Goal: Answer question/provide support

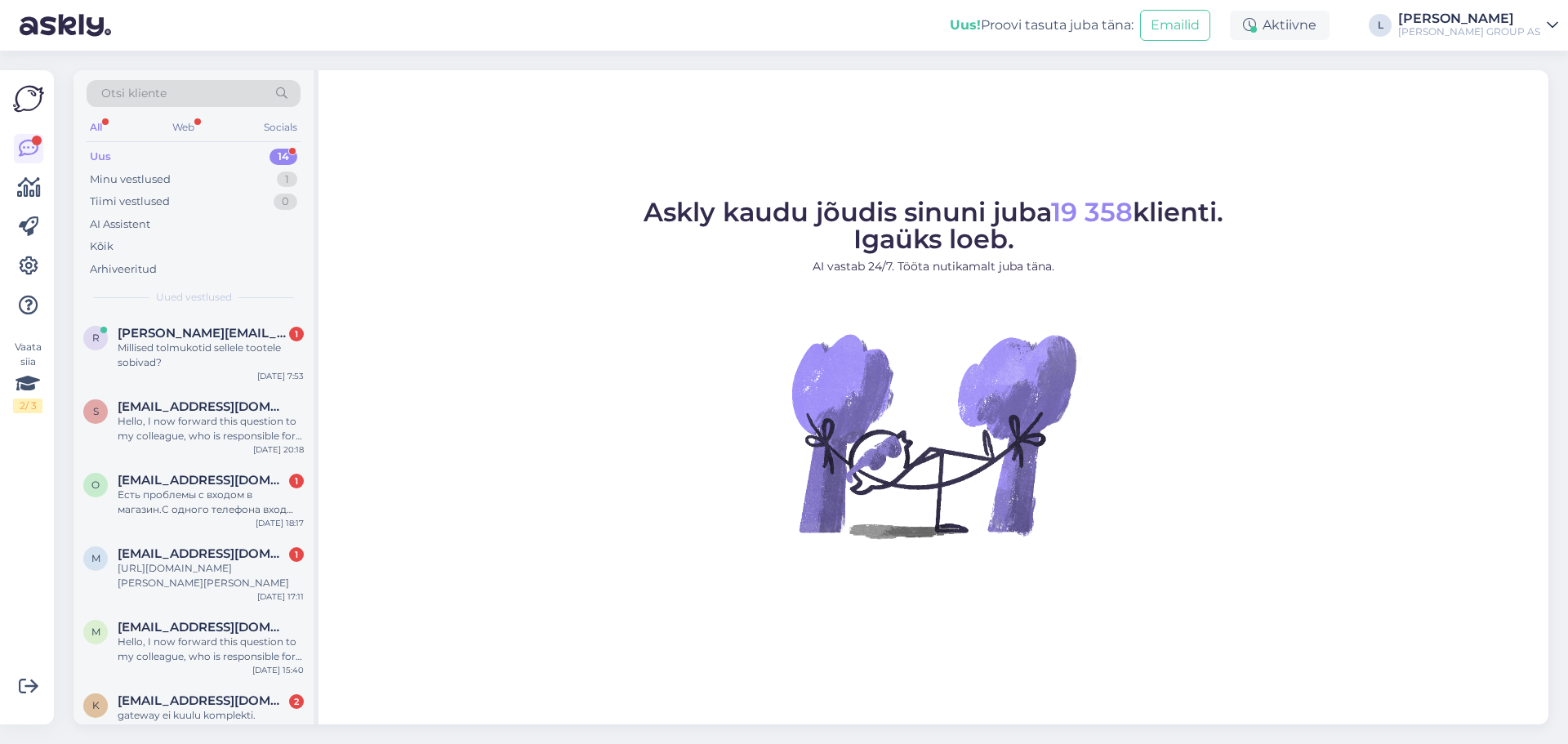
click at [458, 170] on div "Askly kaudu jõudis sinuni juba 19 358 klienti. Igaüks loeb. AI vastab 24/7. Töö…" at bounding box center [933, 397] width 1230 height 654
click at [209, 336] on span "rene.volt1982@gmail.com" at bounding box center [202, 333] width 170 height 14
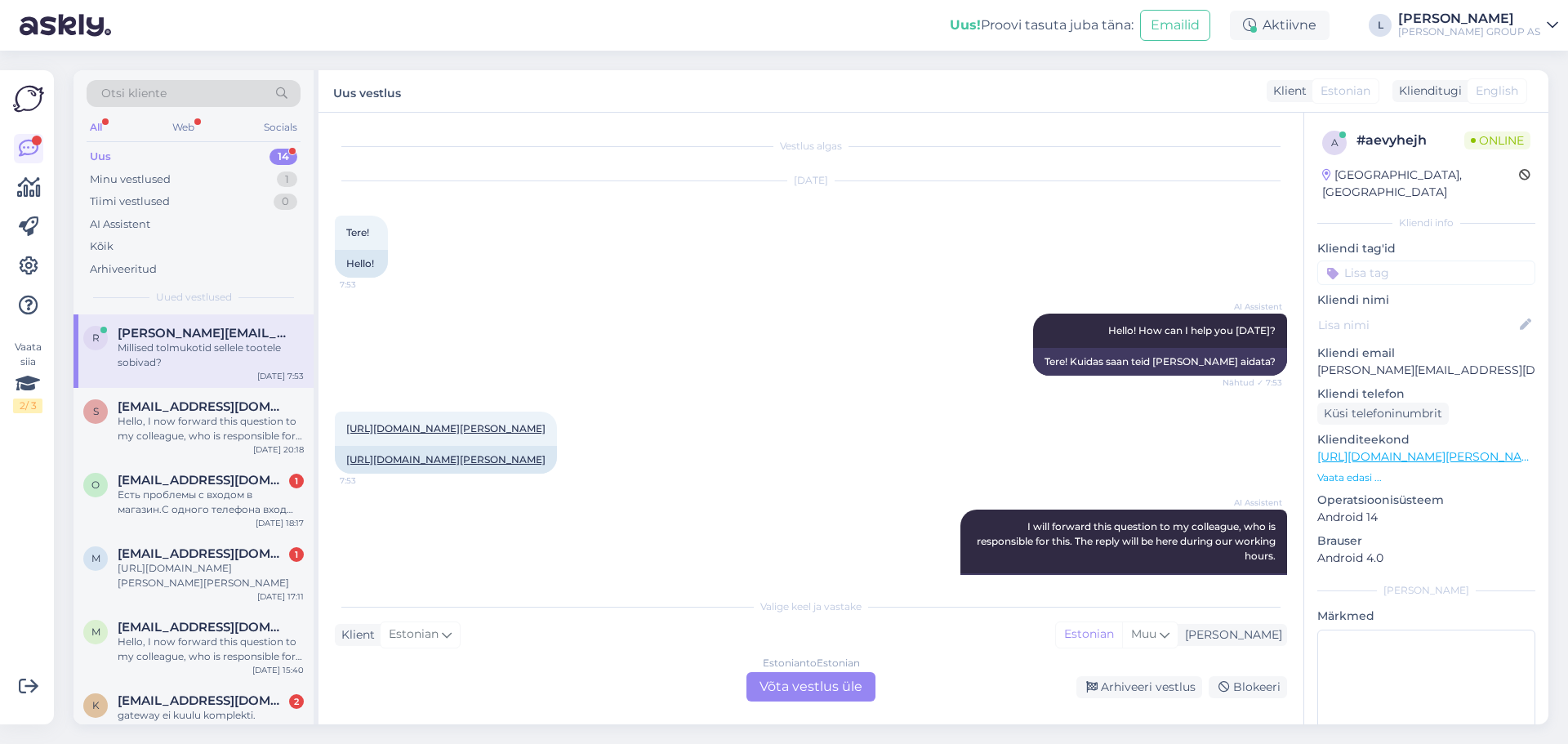
scroll to position [186, 0]
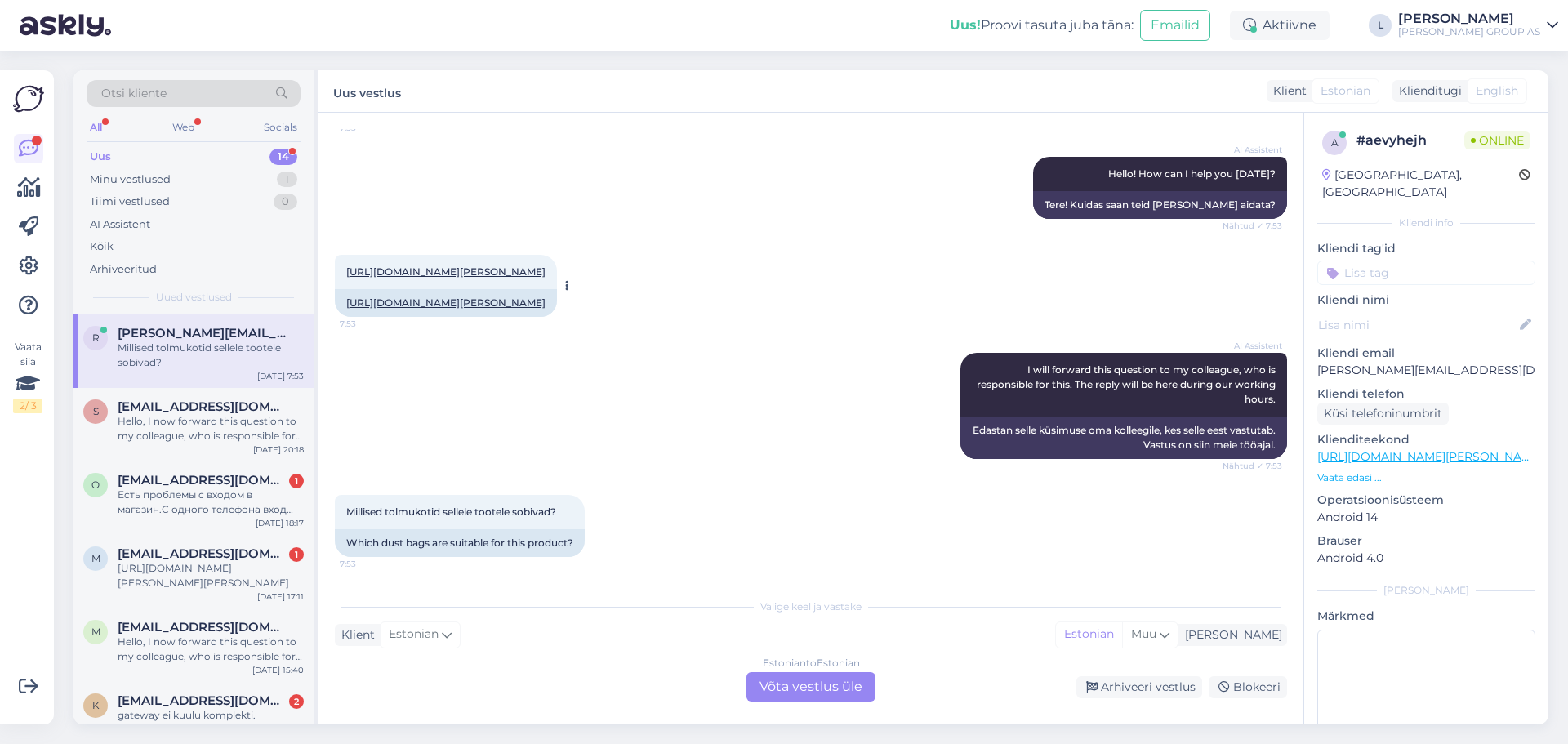
click at [424, 255] on div "https://www.bauhof.ee/et/p/712431/vee-ja-tolmuimeja-karcher-wd-2-plus 7:53" at bounding box center [446, 272] width 223 height 34
click at [416, 266] on link "https://www.bauhof.ee/et/p/712431/vee-ja-tolmuimeja-karcher-wd-2-plus" at bounding box center [446, 272] width 199 height 13
click at [797, 683] on div "Estonian to Estonian Võta vestlus üle" at bounding box center [811, 687] width 129 height 30
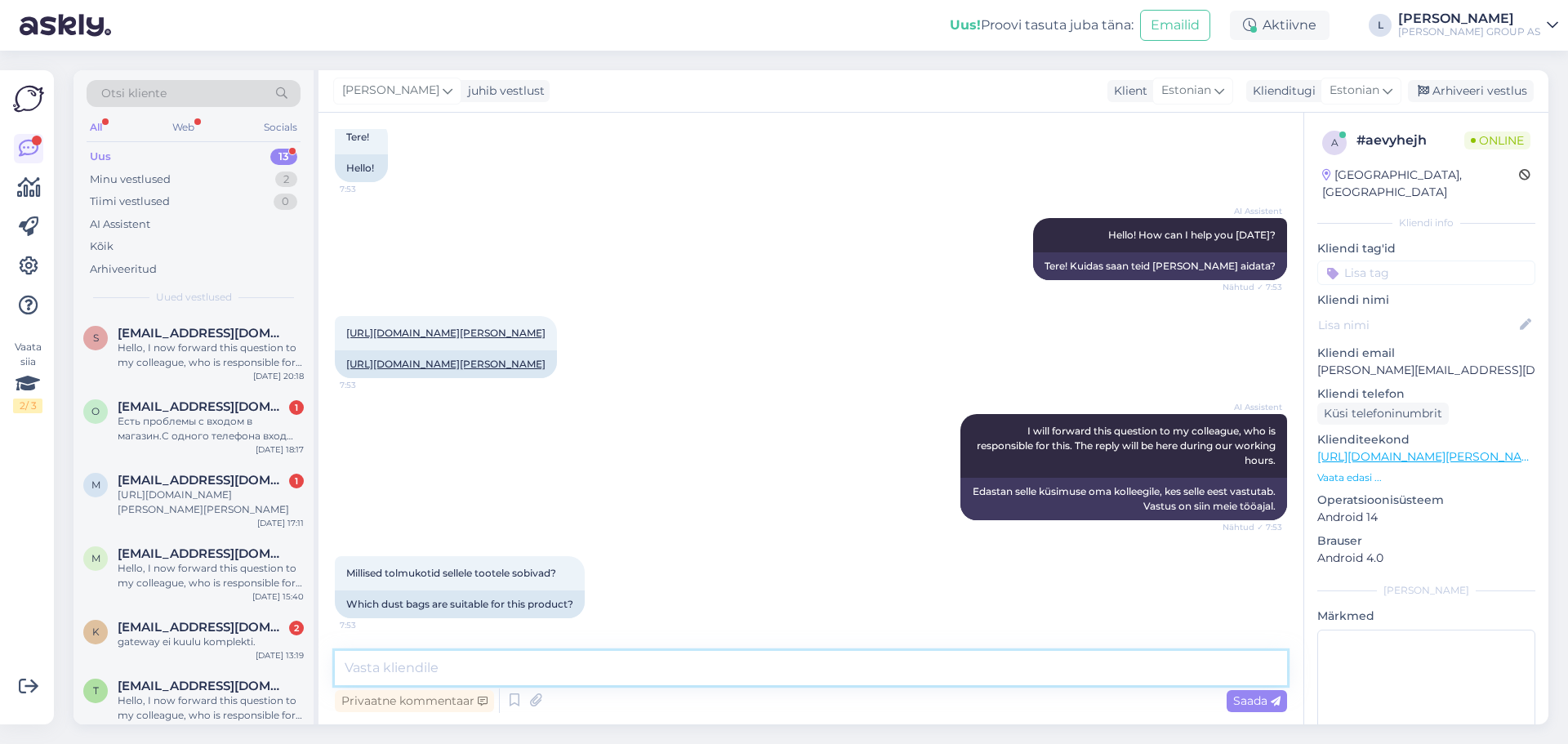
click at [609, 667] on textarea at bounding box center [810, 668] width 952 height 34
paste textarea "https://www.bauhof.ee/et/p/710883/tolmuimeja-kott-fliisist-karcher-wd2-wd3-4tk-…"
type textarea "Tere. https://www.bauhof.ee/et/p/710883/tolmuimeja-kott-fliisist-karcher-wd2-wd…"
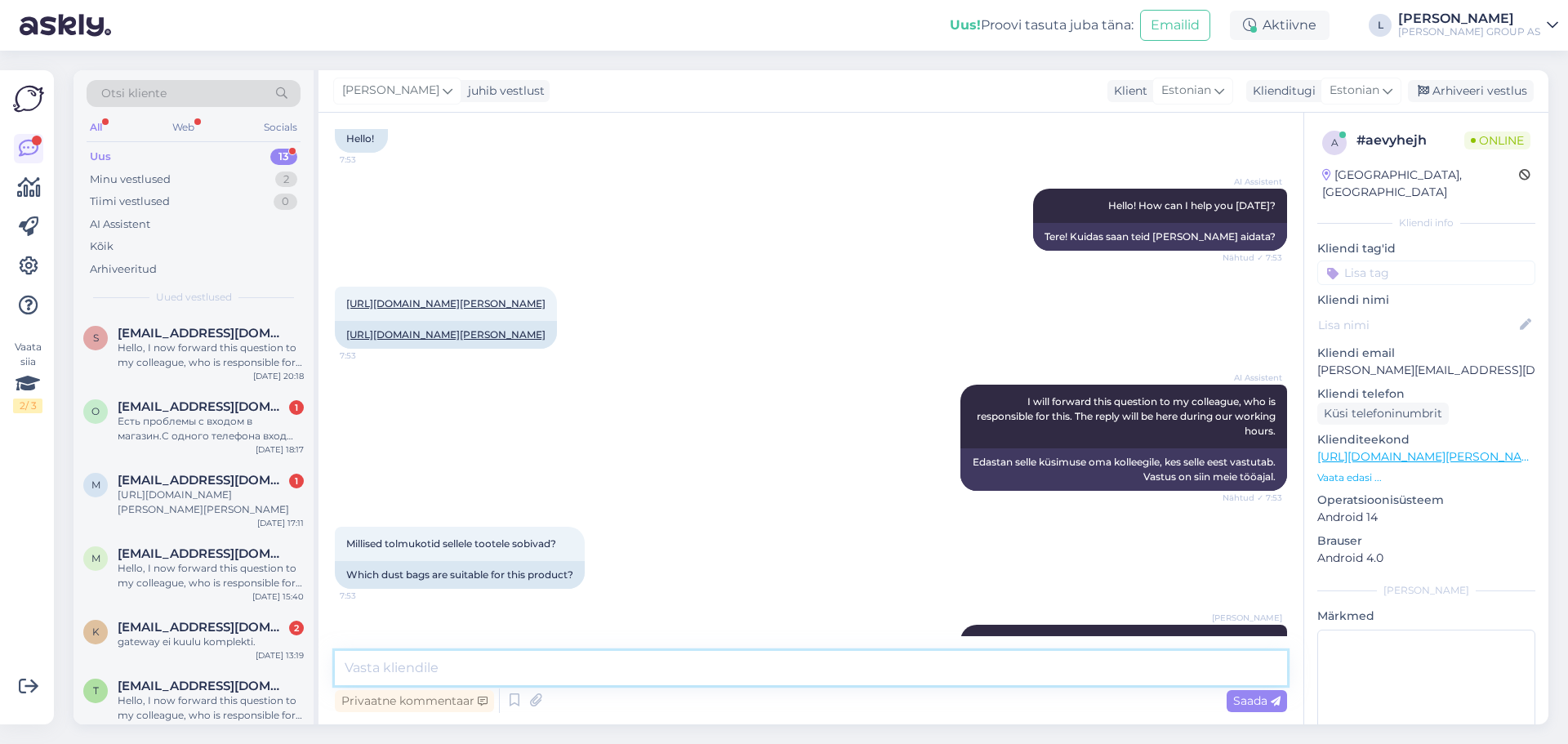
scroll to position [210, 0]
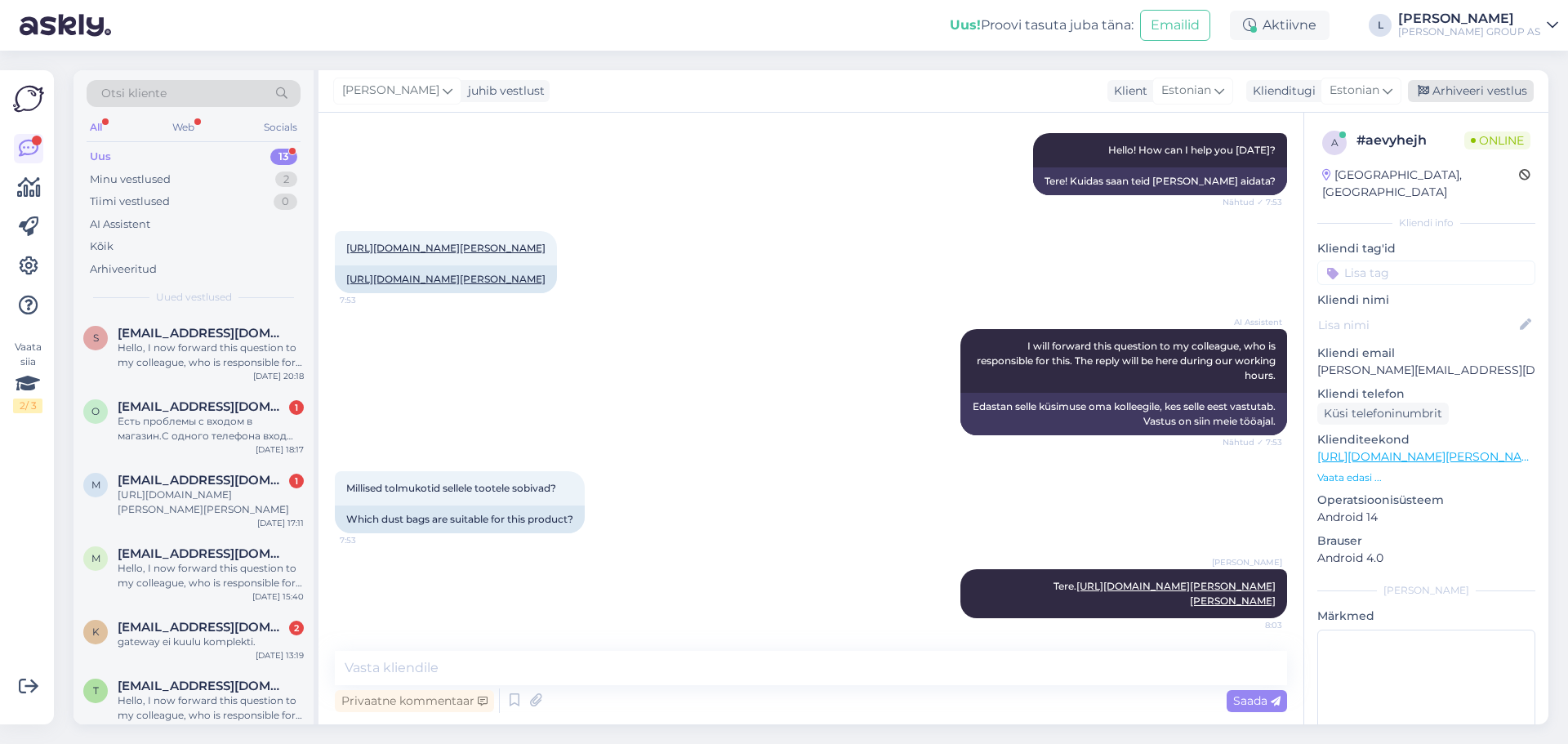
click at [1487, 88] on div "Arhiveeri vestlus" at bounding box center [1471, 91] width 126 height 22
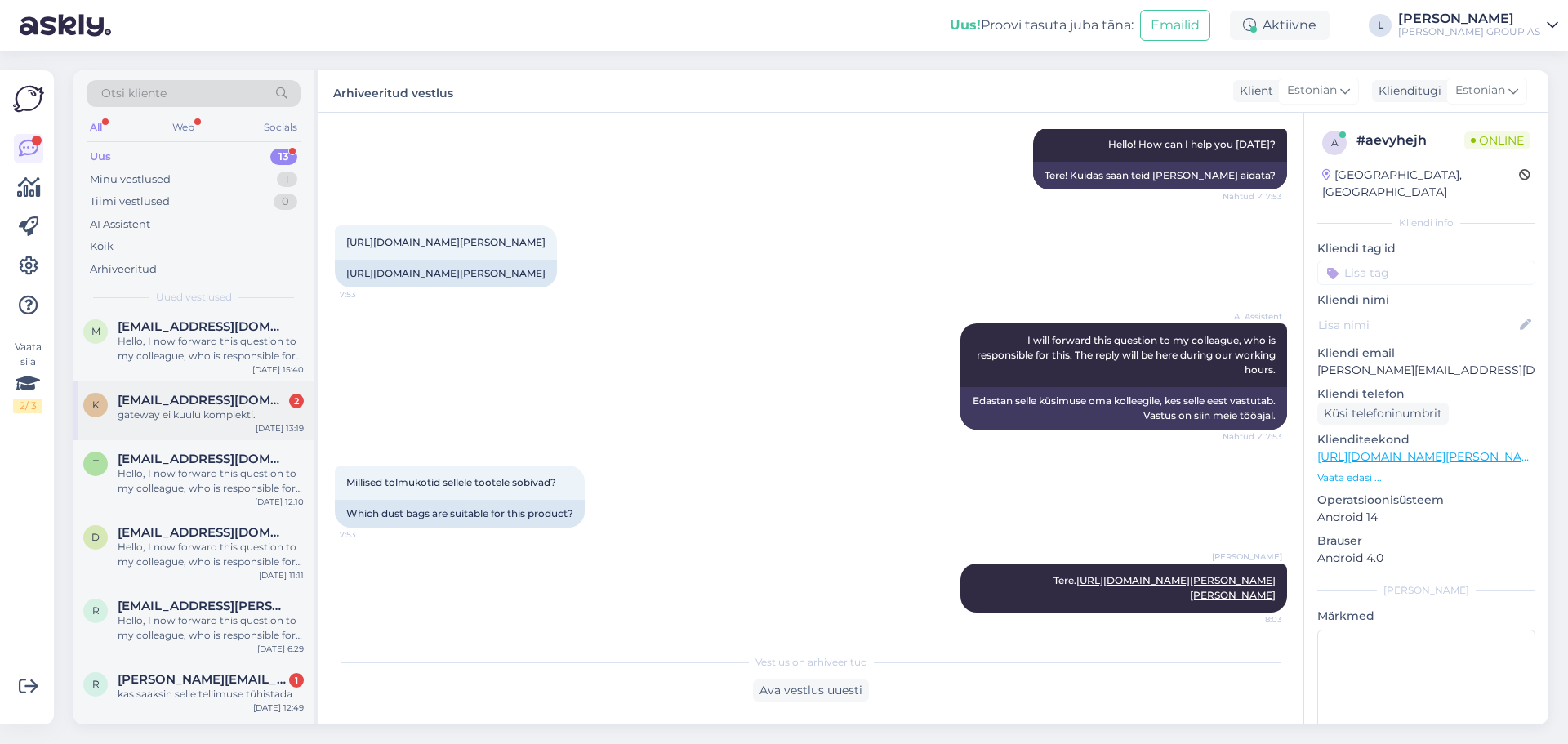
scroll to position [0, 0]
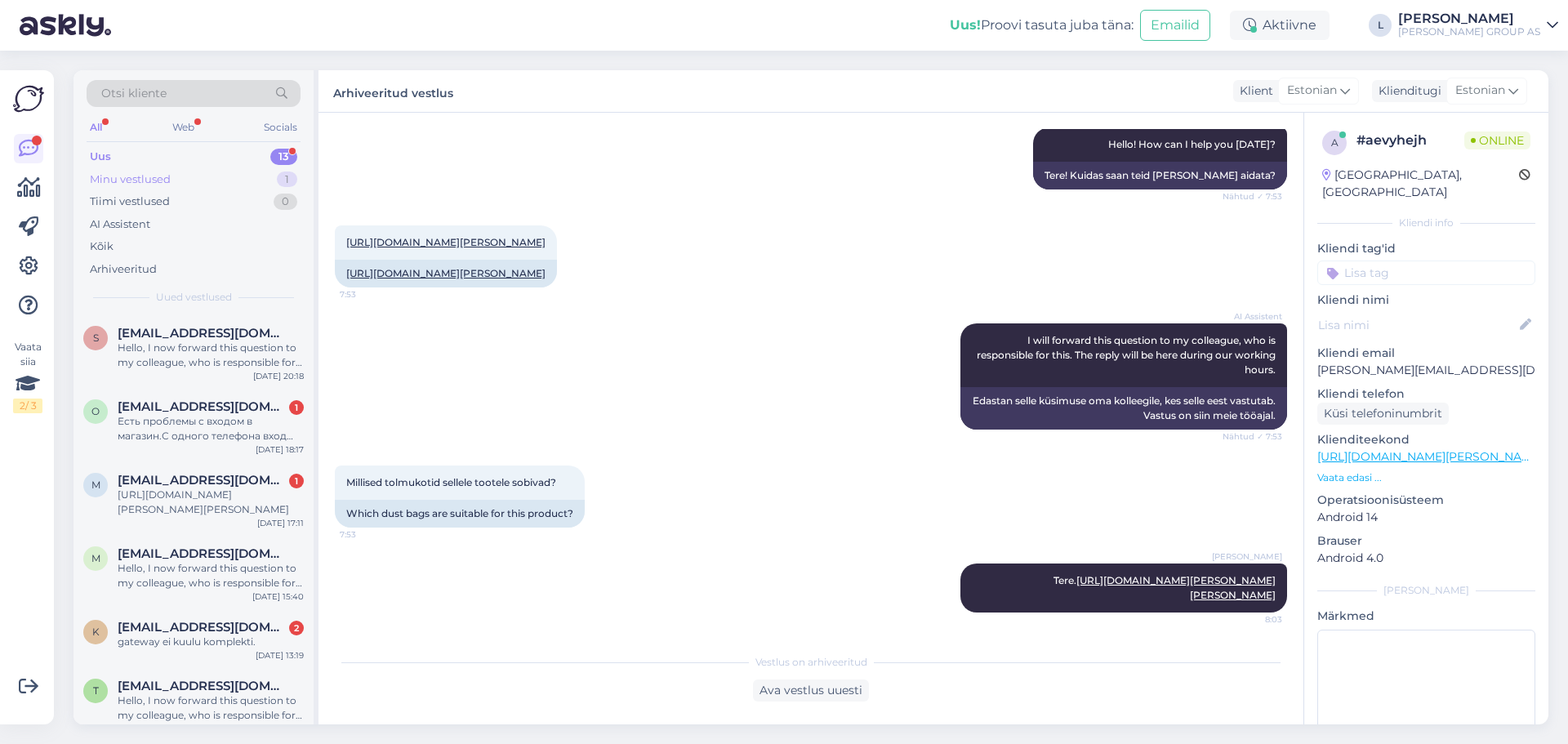
click at [107, 178] on div "Minu vestlused" at bounding box center [130, 179] width 81 height 16
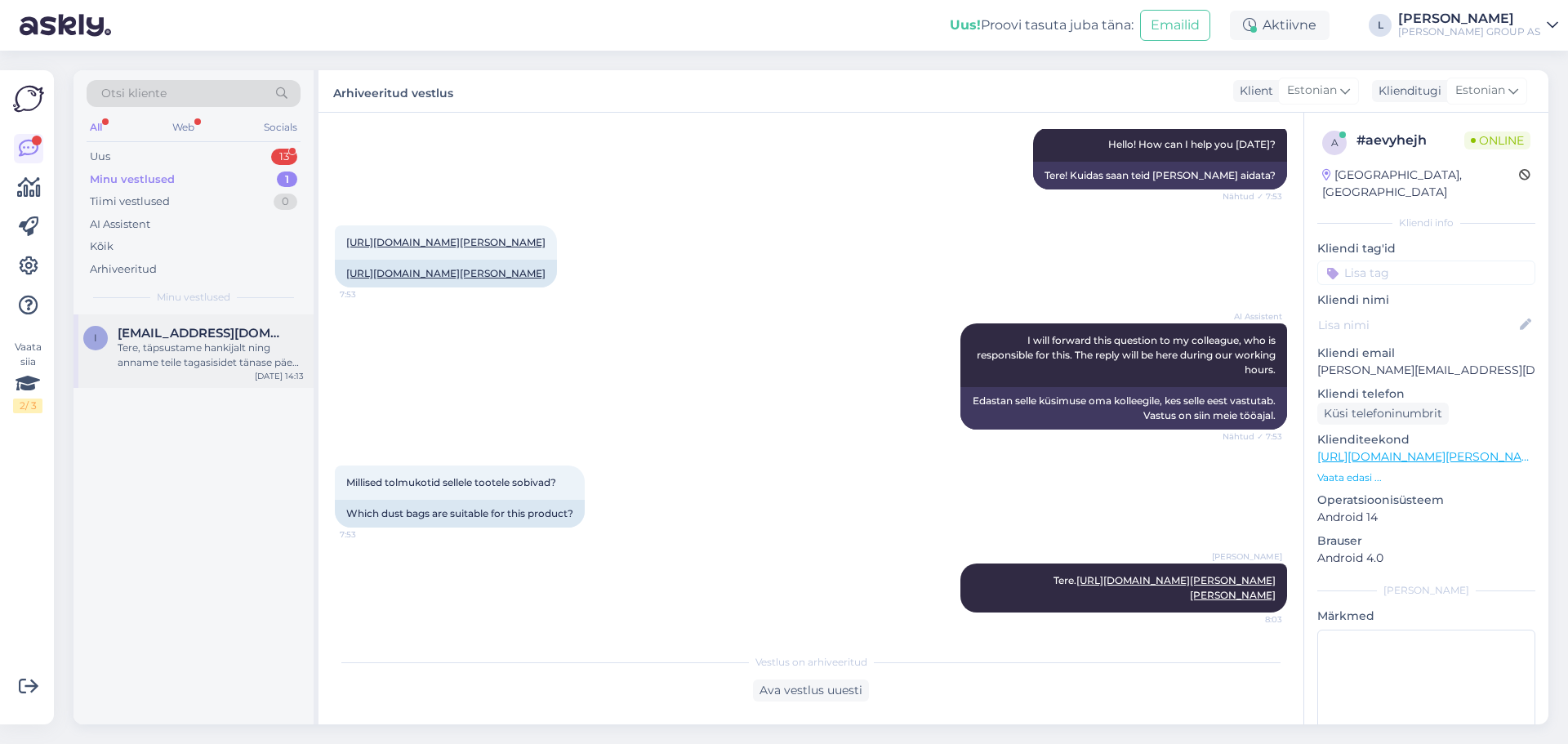
click at [194, 383] on div "i info@revaliaehitus.ee Tere, täpsustame hankijalt ning anname teile tagasiside…" at bounding box center [194, 351] width 241 height 74
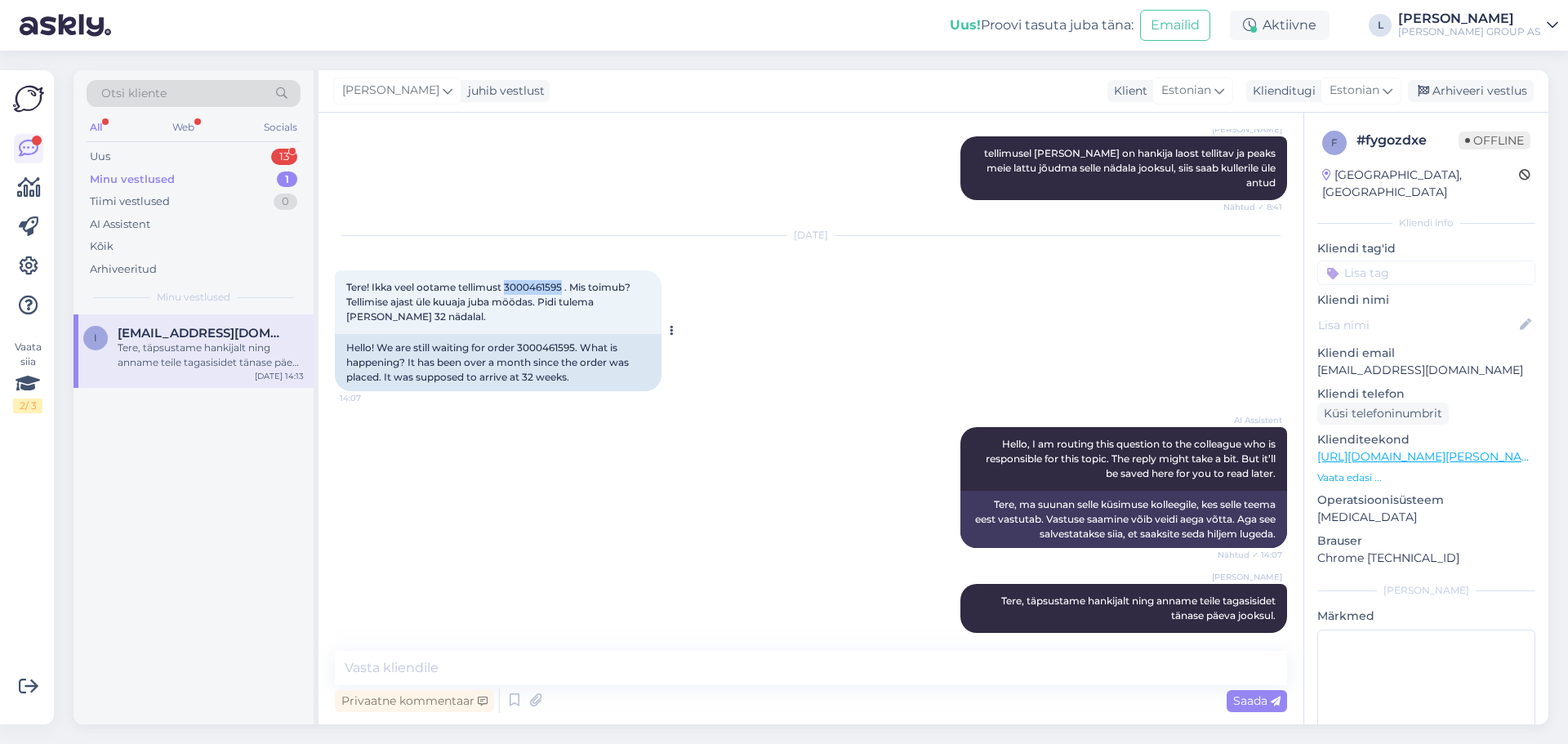
drag, startPoint x: 565, startPoint y: 270, endPoint x: 508, endPoint y: 270, distance: 57.0
click at [508, 281] on span "Tere! Ikka veel ootame tellimust 3000461595 . Mis toimub? Tellimise ajast üle k…" at bounding box center [489, 302] width 286 height 41
copy span "3000461595"
click at [101, 150] on div "Uus" at bounding box center [100, 157] width 21 height 16
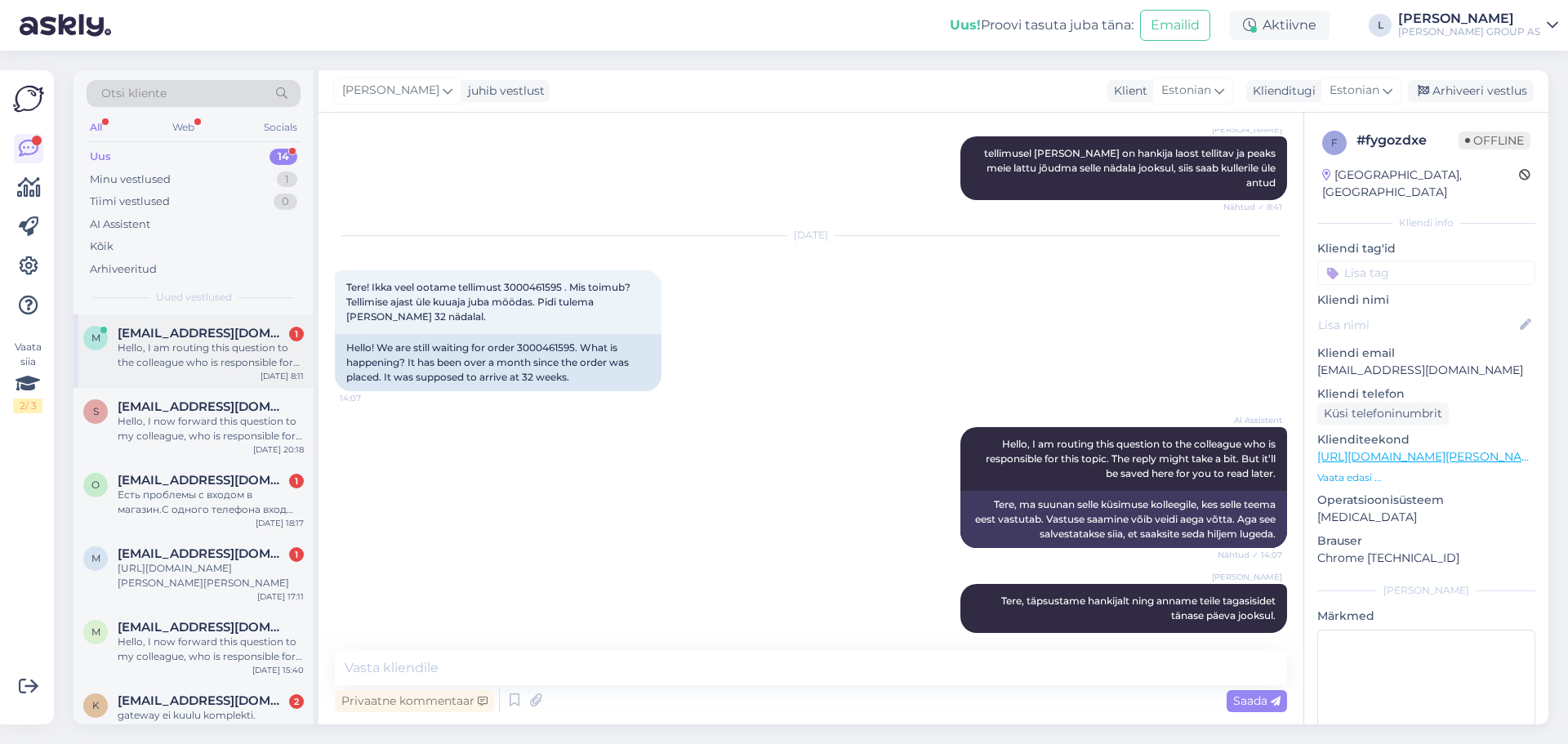
click at [202, 349] on div "Hello, I am routing this question to the colleague who is responsible for this …" at bounding box center [210, 354] width 186 height 30
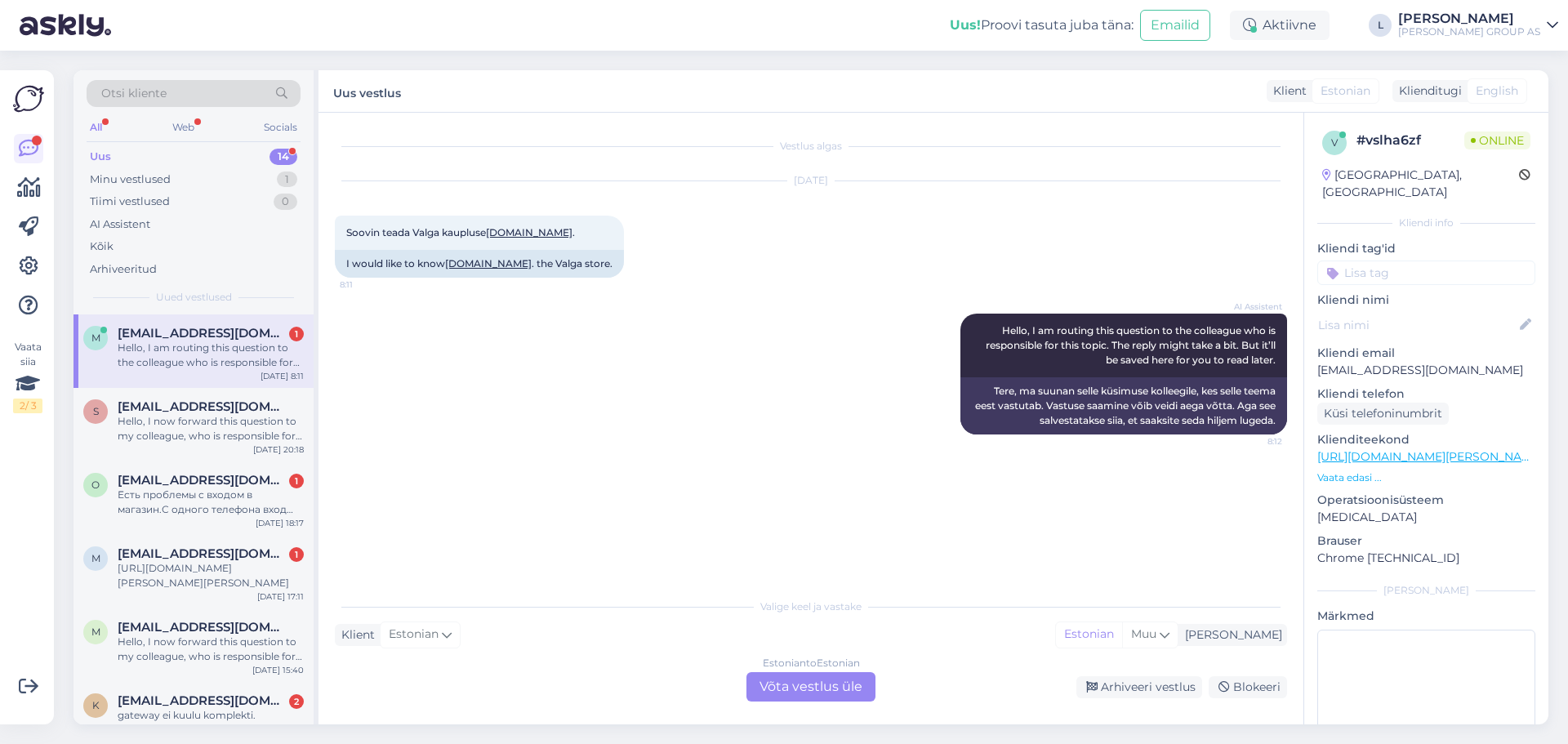
scroll to position [0, 0]
click at [793, 685] on div "Estonian to Estonian Võta vestlus üle" at bounding box center [811, 687] width 129 height 30
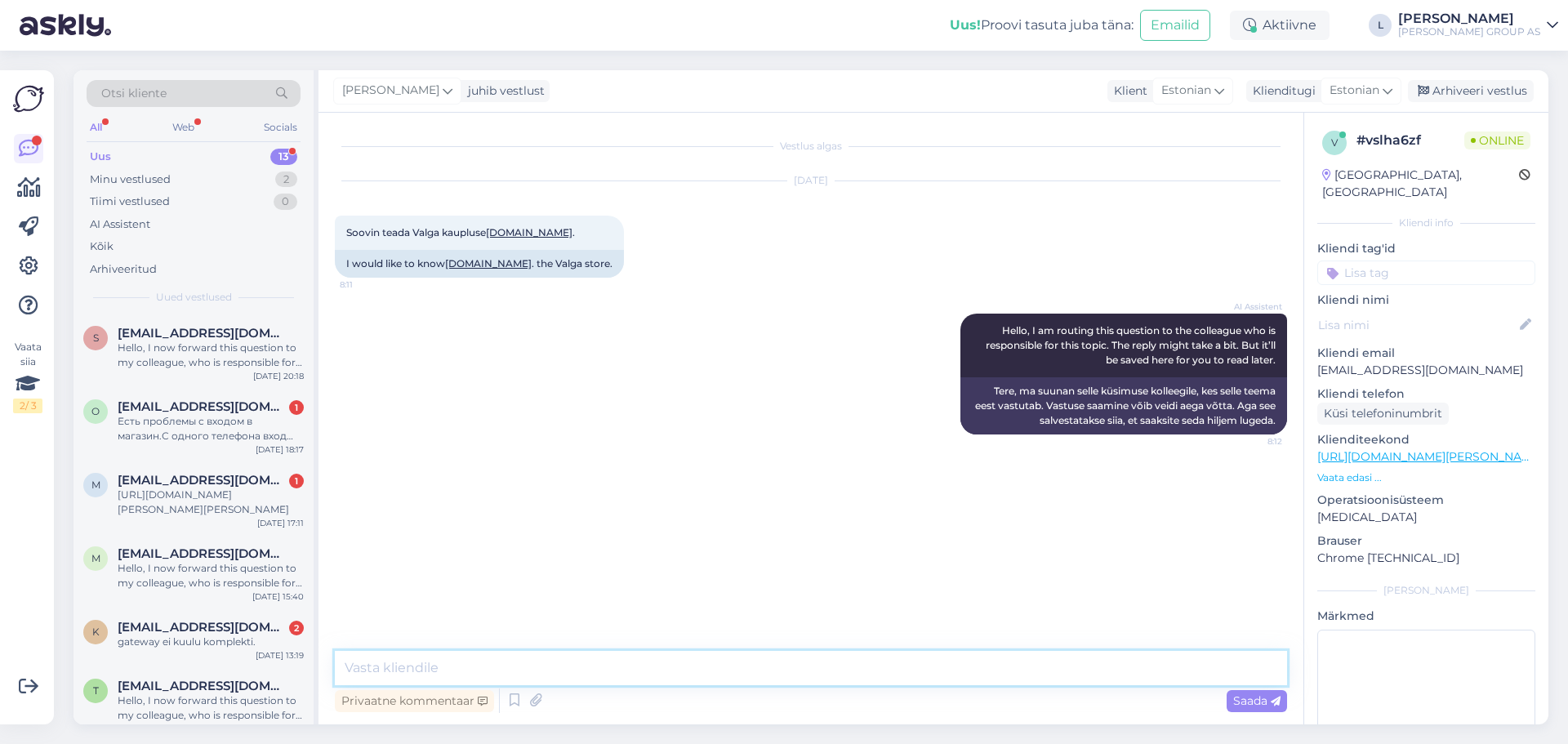
click at [665, 683] on textarea at bounding box center [810, 668] width 952 height 34
paste textarea "59112545/57503603"
type textarea "Tere, 59112545/57503603"
click at [1472, 95] on div "Arhiveeri vestlus" at bounding box center [1471, 91] width 126 height 22
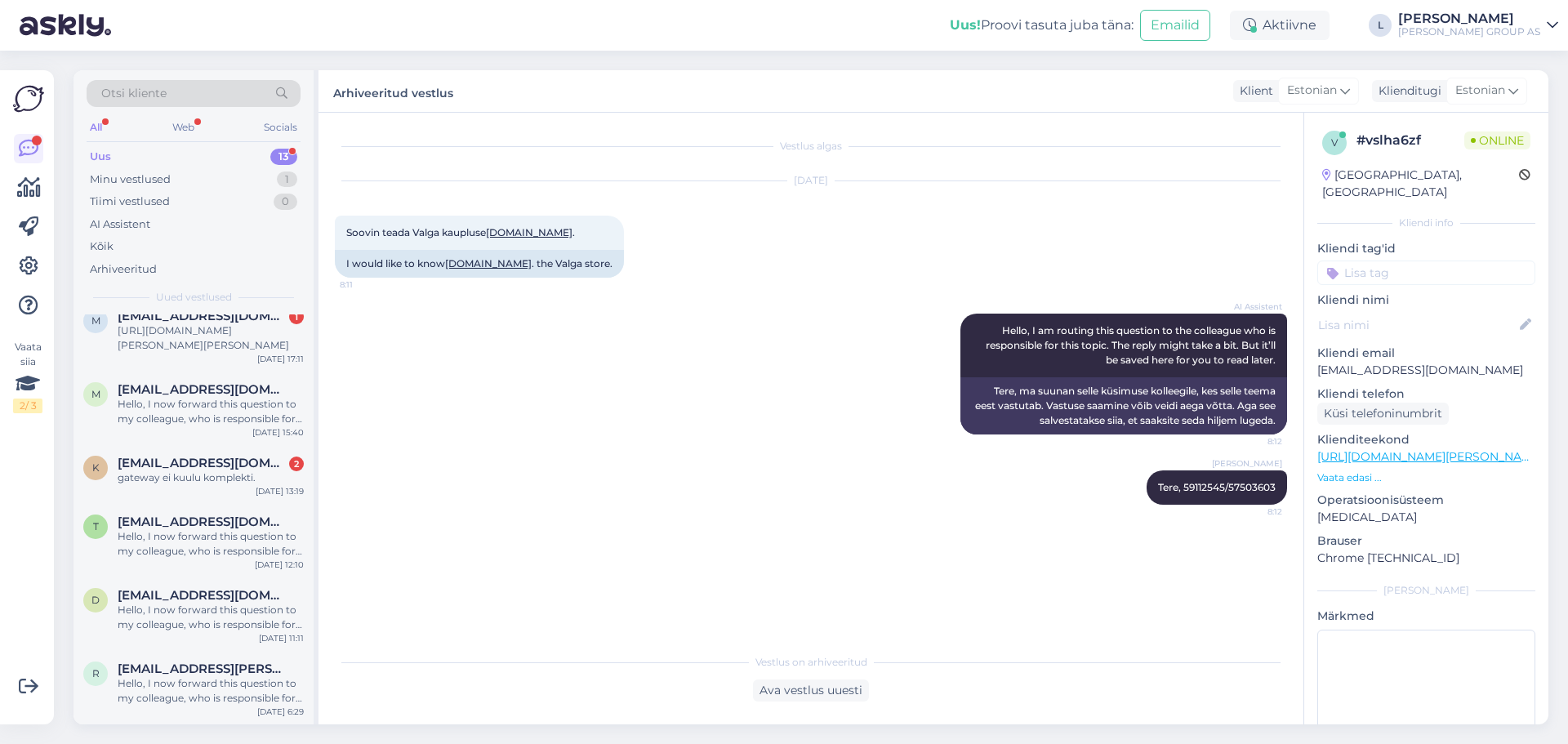
scroll to position [160, 0]
click at [1555, 22] on icon at bounding box center [1552, 25] width 12 height 13
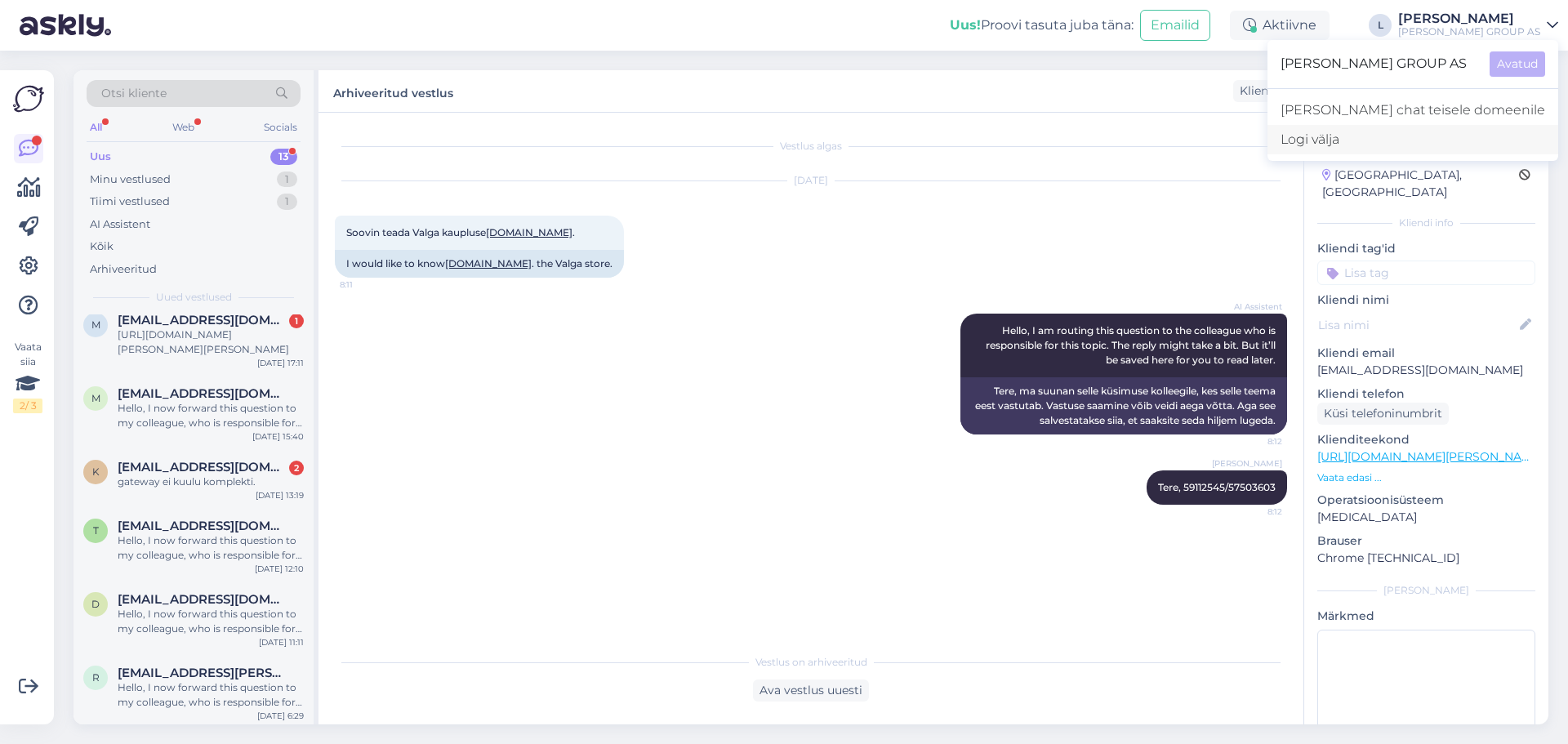
click at [1403, 137] on div "Logi välja" at bounding box center [1413, 139] width 291 height 30
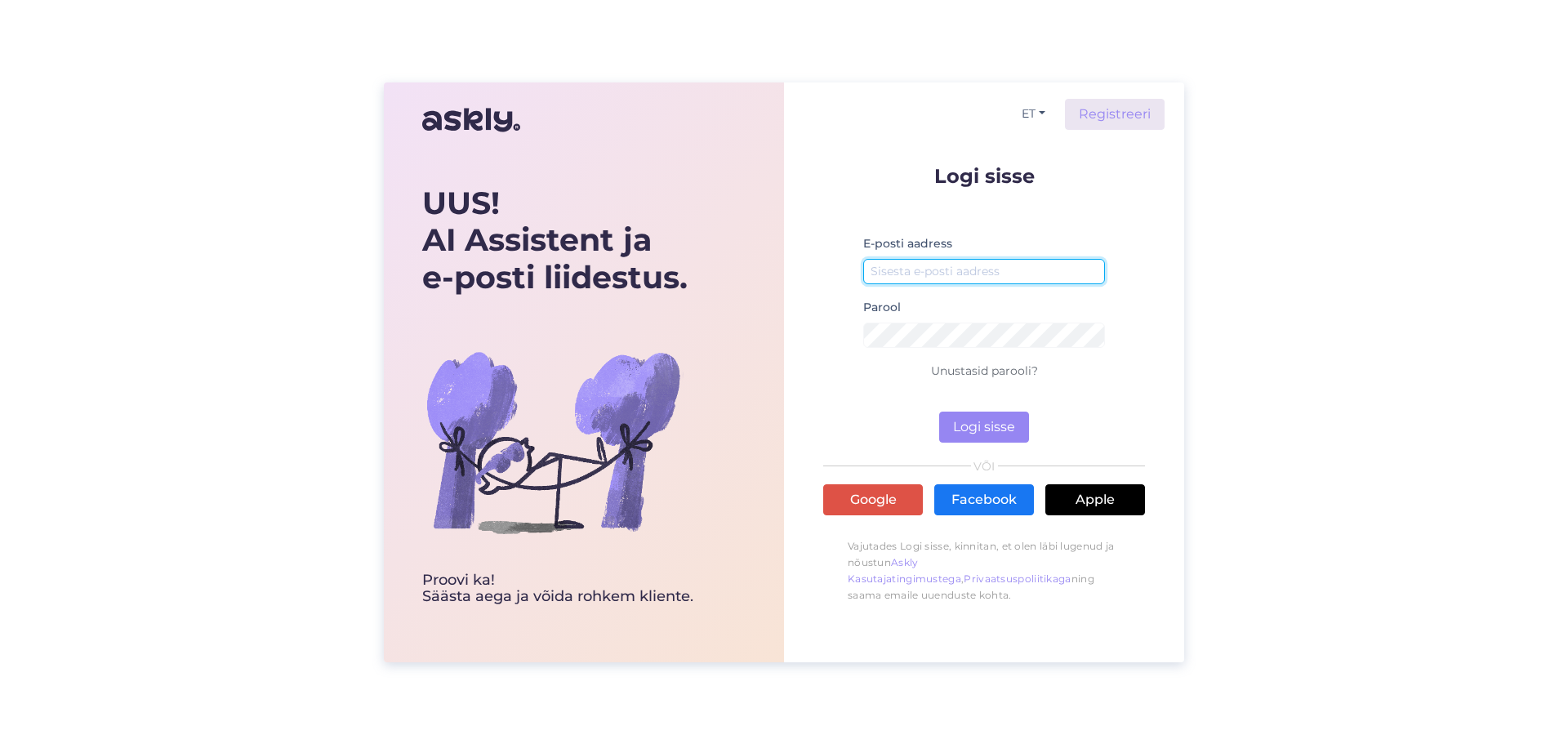
click at [974, 268] on input "email" at bounding box center [984, 271] width 241 height 25
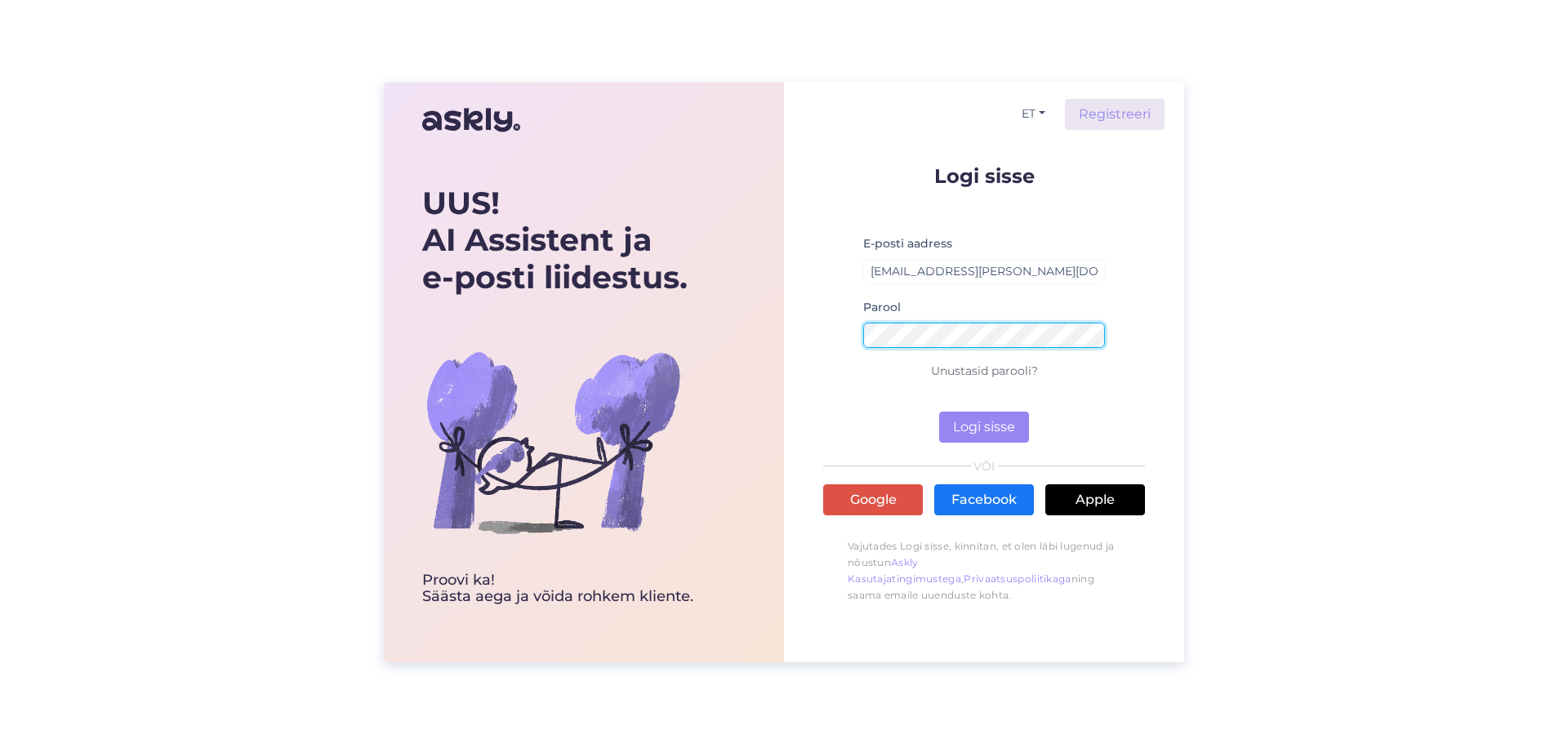
click at [939, 412] on button "Logi sisse" at bounding box center [984, 427] width 90 height 31
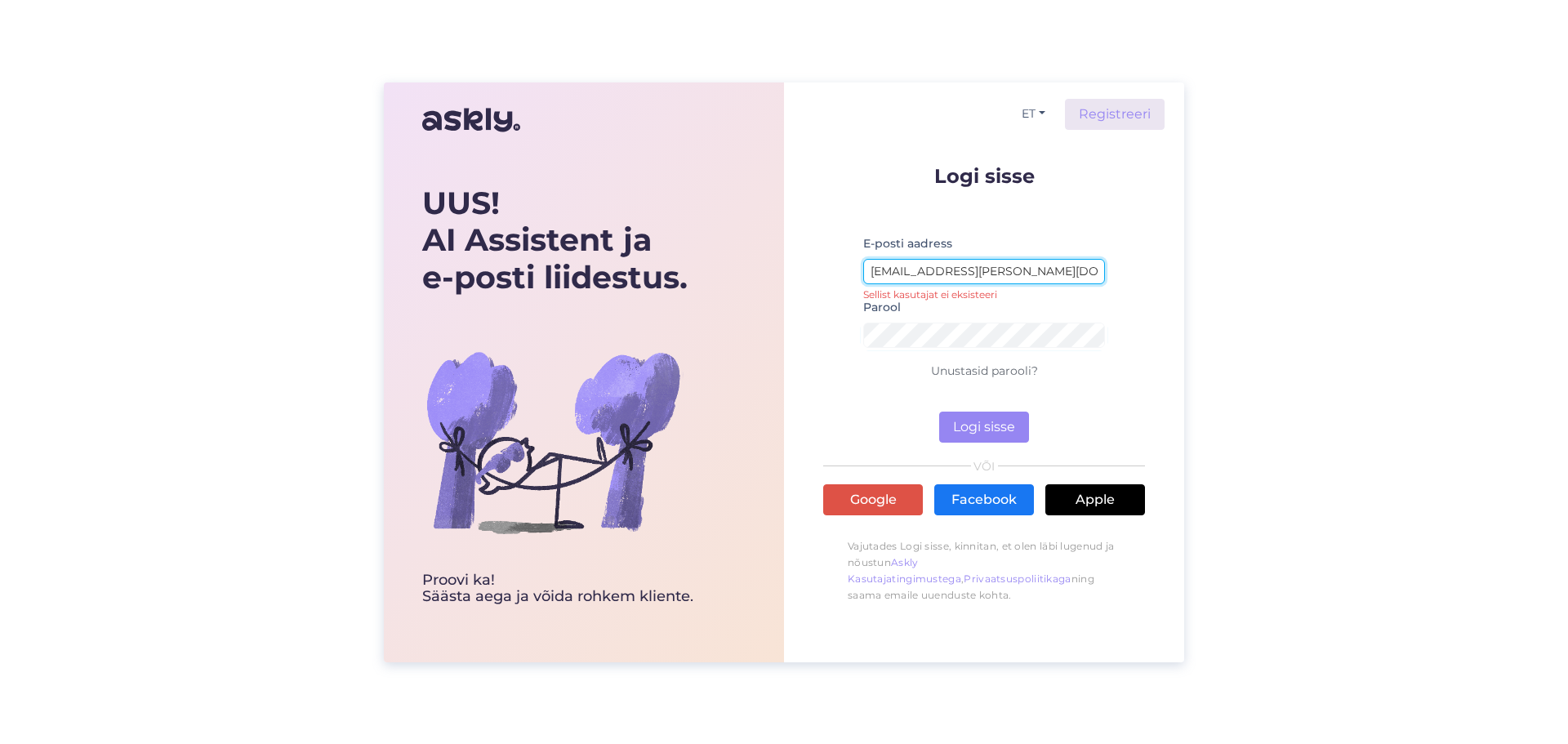
click at [894, 272] on input "[EMAIL_ADDRESS][PERSON_NAME][DOMAIN_NAME]" at bounding box center [984, 271] width 241 height 25
click at [889, 272] on input "[EMAIL_ADDRESS][PERSON_NAME][DOMAIN_NAME]" at bounding box center [984, 271] width 241 height 25
type input "[PERSON_NAME][EMAIL_ADDRESS][PERSON_NAME][DOMAIN_NAME]"
click at [939, 412] on button "Logi sisse" at bounding box center [984, 427] width 90 height 31
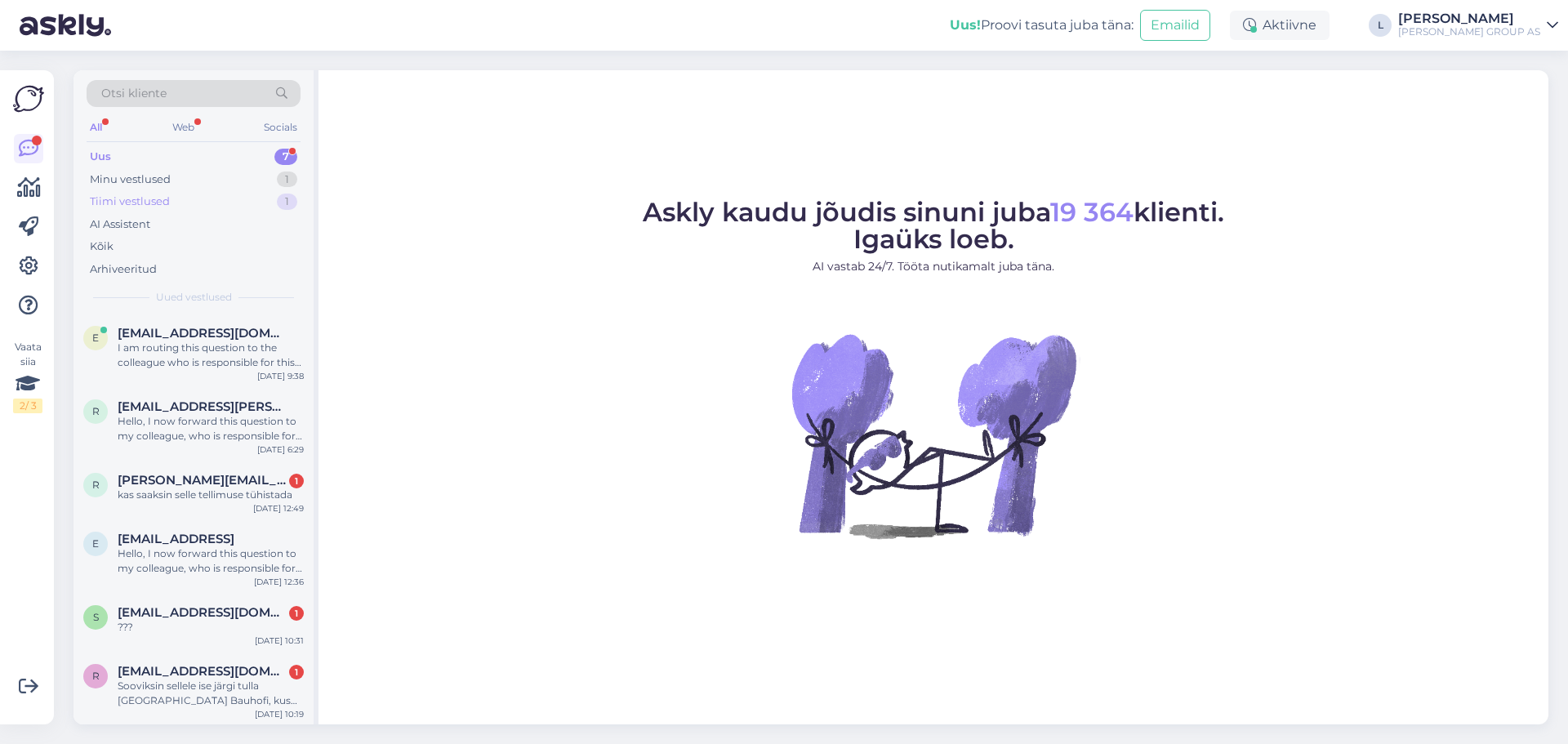
click at [127, 200] on div "Tiimi vestlused" at bounding box center [129, 202] width 80 height 16
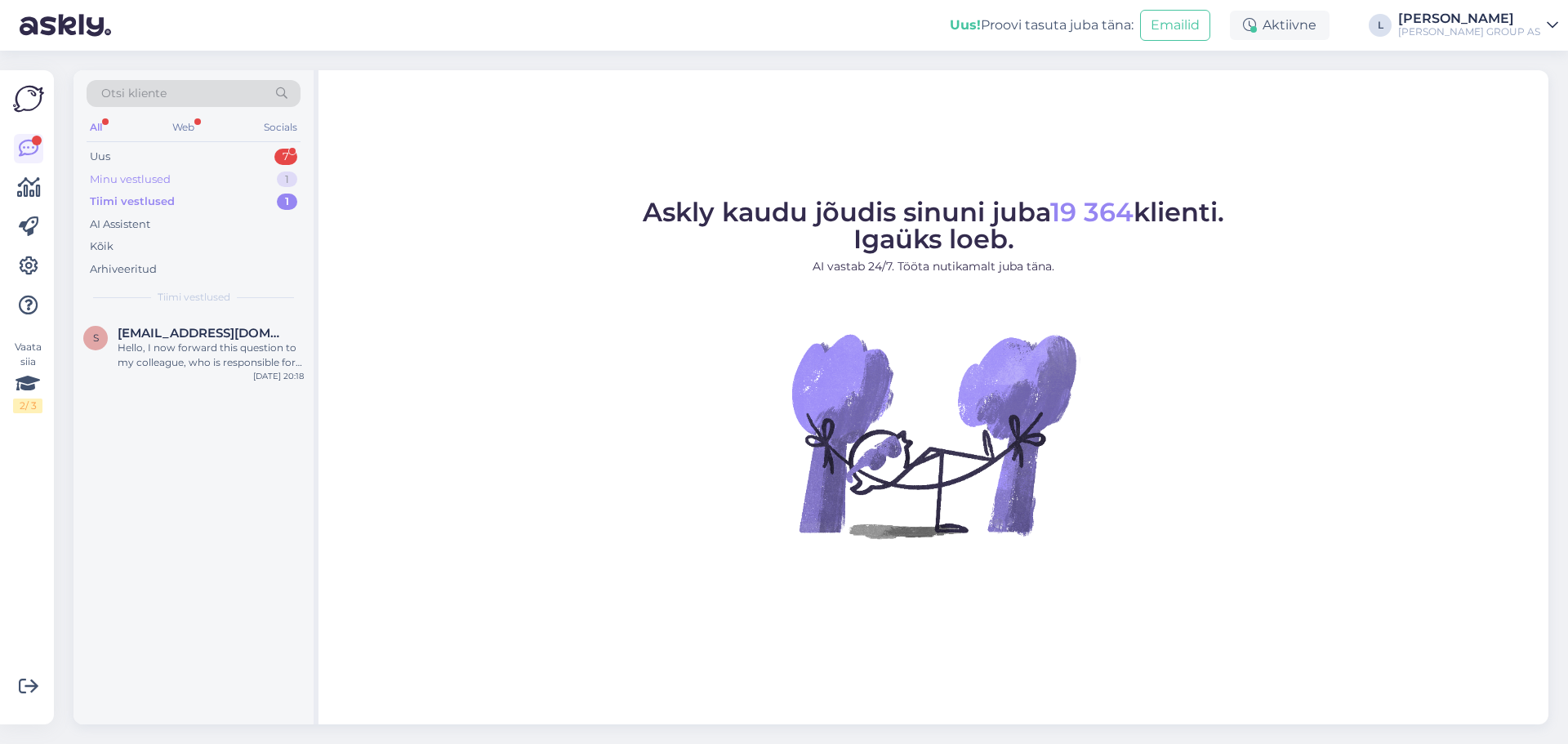
click at [137, 179] on div "Minu vestlused" at bounding box center [130, 179] width 81 height 16
click at [238, 337] on span "[EMAIL_ADDRESS][DOMAIN_NAME]" at bounding box center [202, 333] width 170 height 14
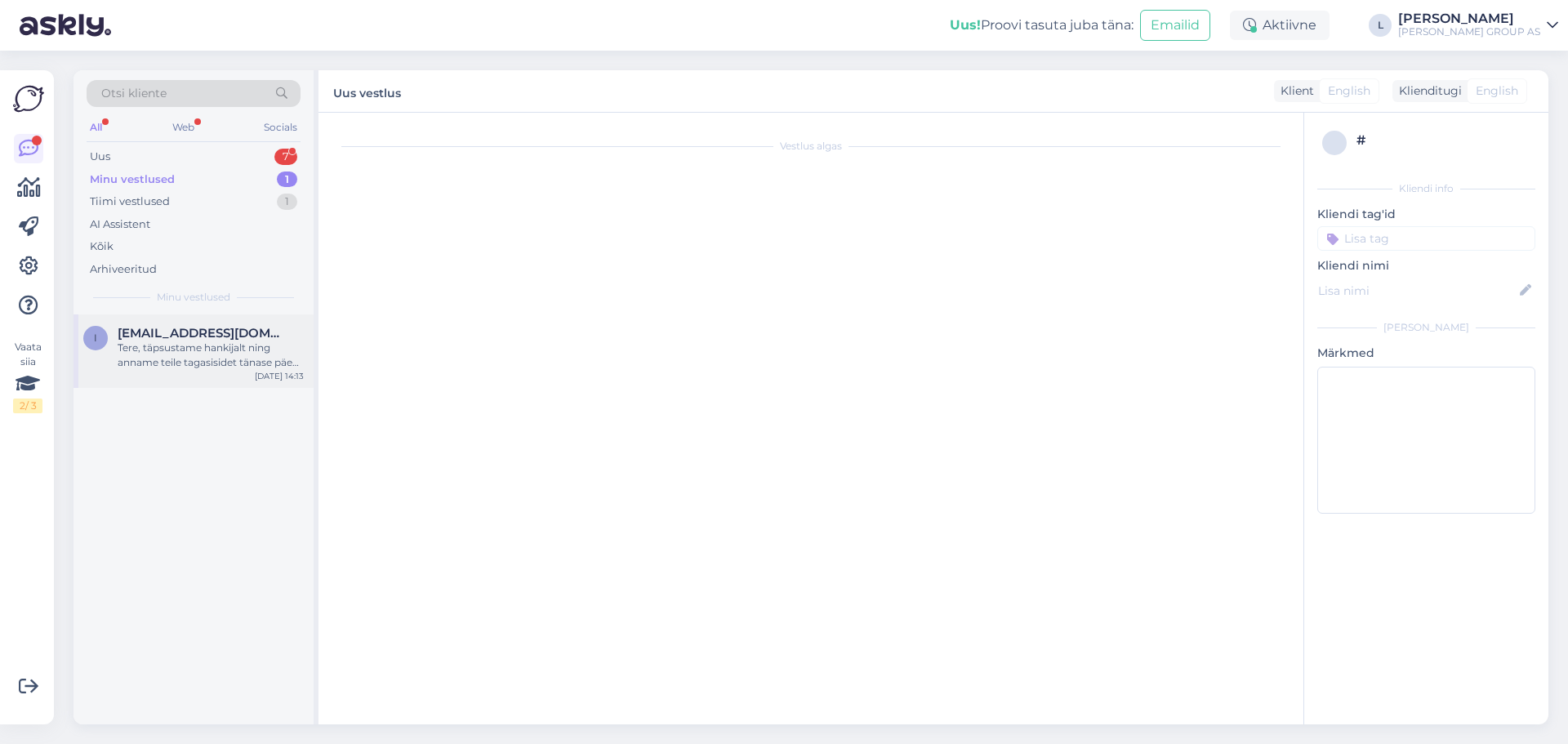
scroll to position [620, 0]
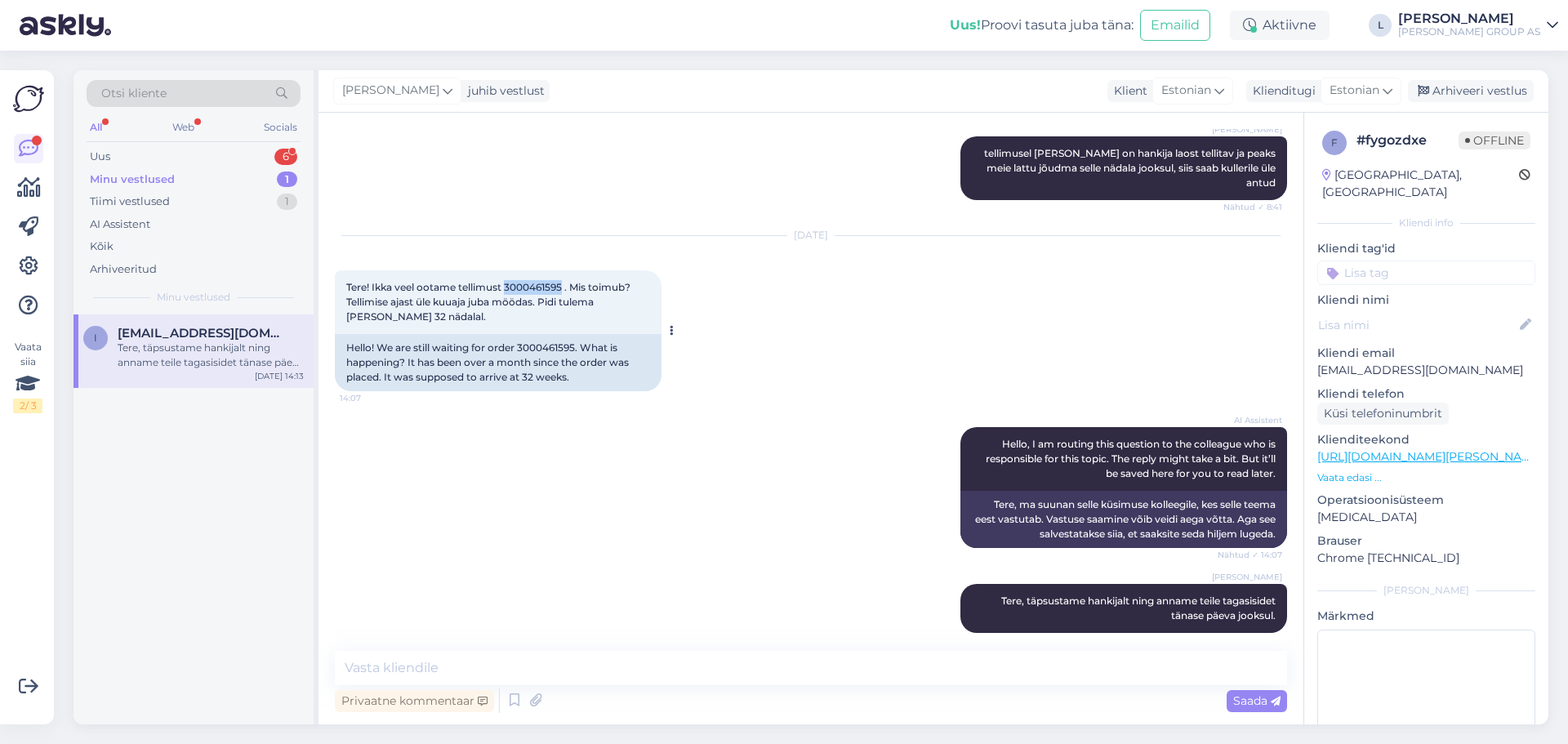
drag, startPoint x: 563, startPoint y: 270, endPoint x: 509, endPoint y: 270, distance: 54.0
click at [509, 281] on span "Tere! Ikka veel ootame tellimust 3000461595 . Mis toimub? Tellimise ajast üle k…" at bounding box center [489, 302] width 286 height 41
copy span "3000461595"
click at [162, 161] on div "Uus 7" at bounding box center [193, 156] width 214 height 22
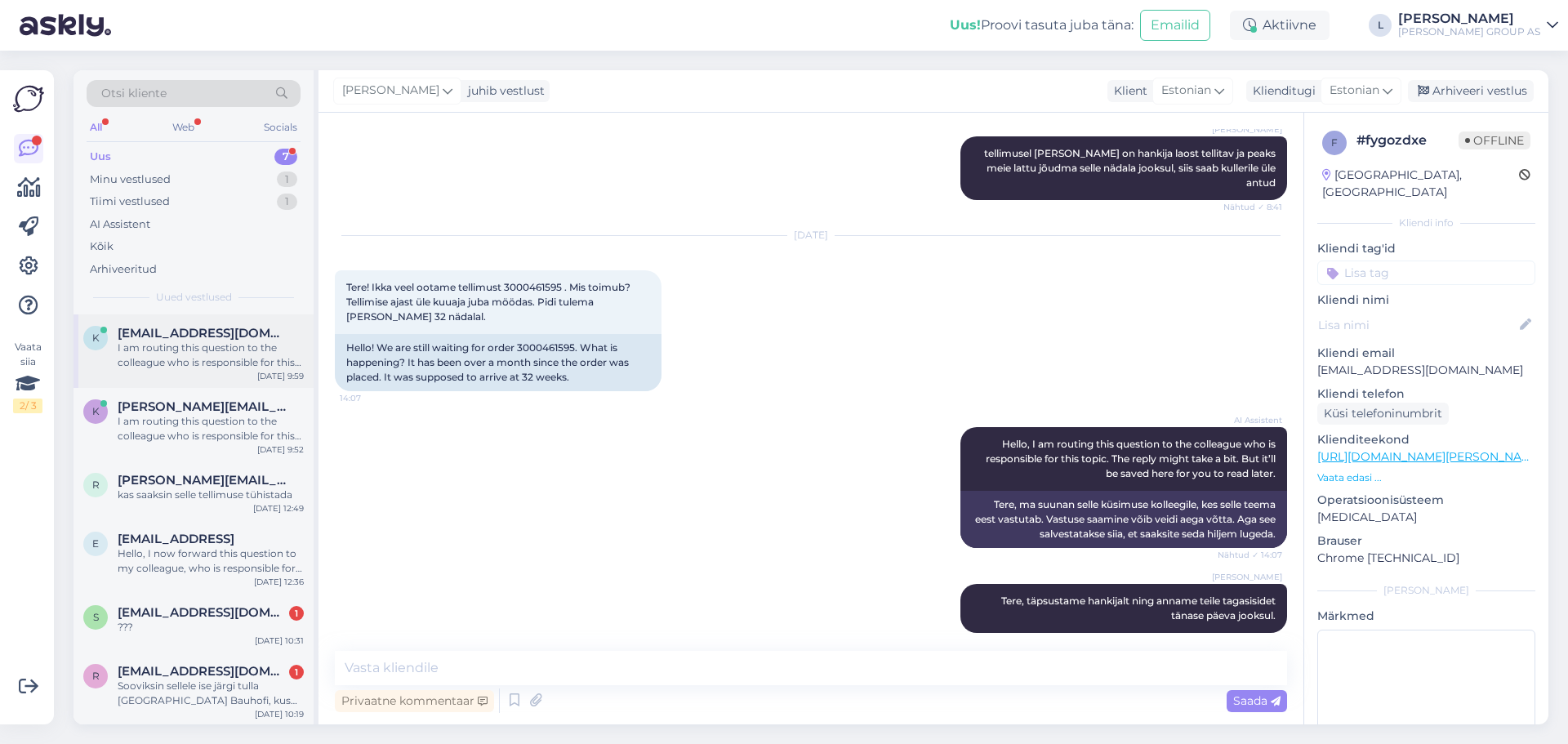
click at [214, 356] on div "I am routing this question to the colleague who is responsible for this topic. …" at bounding box center [210, 354] width 186 height 30
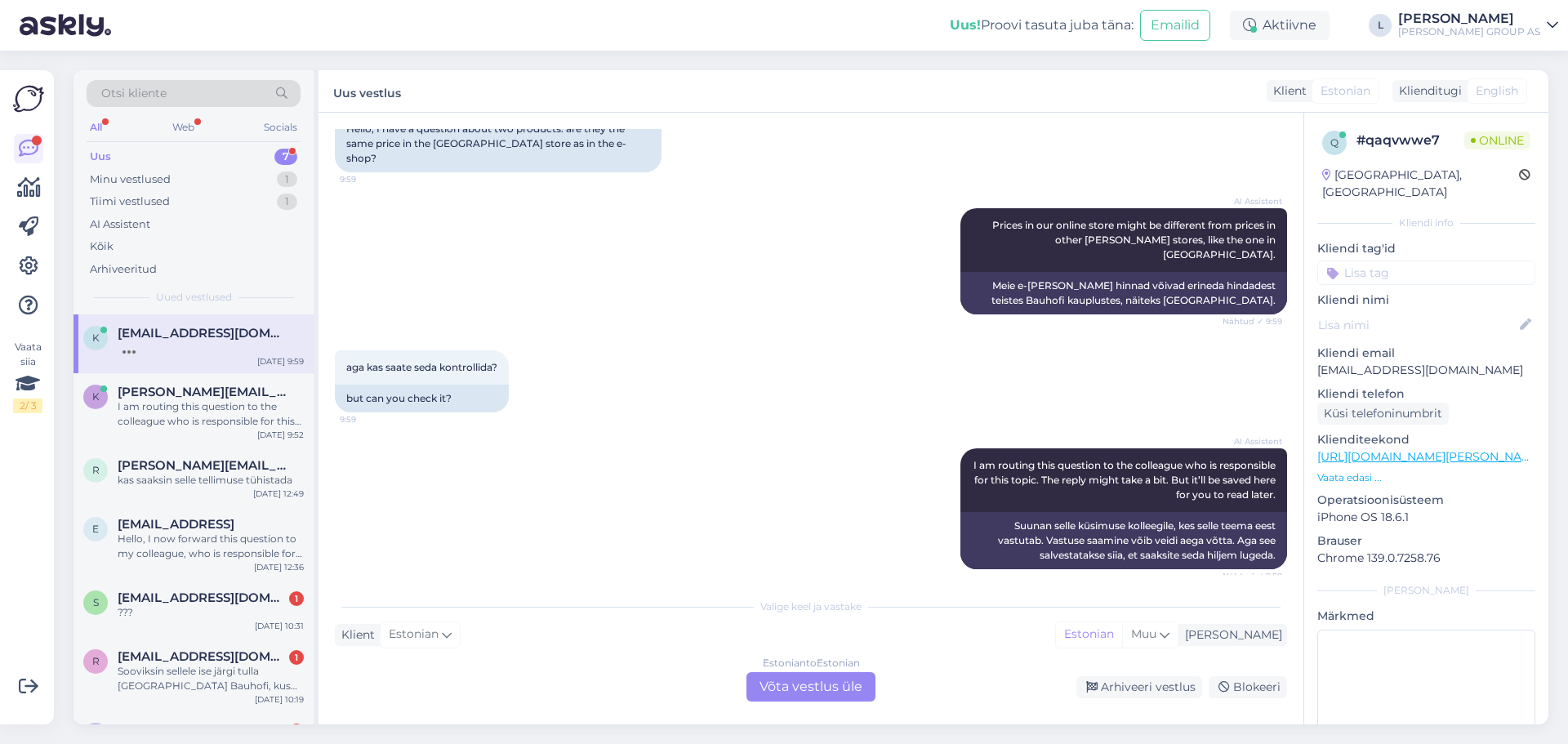
scroll to position [132, 0]
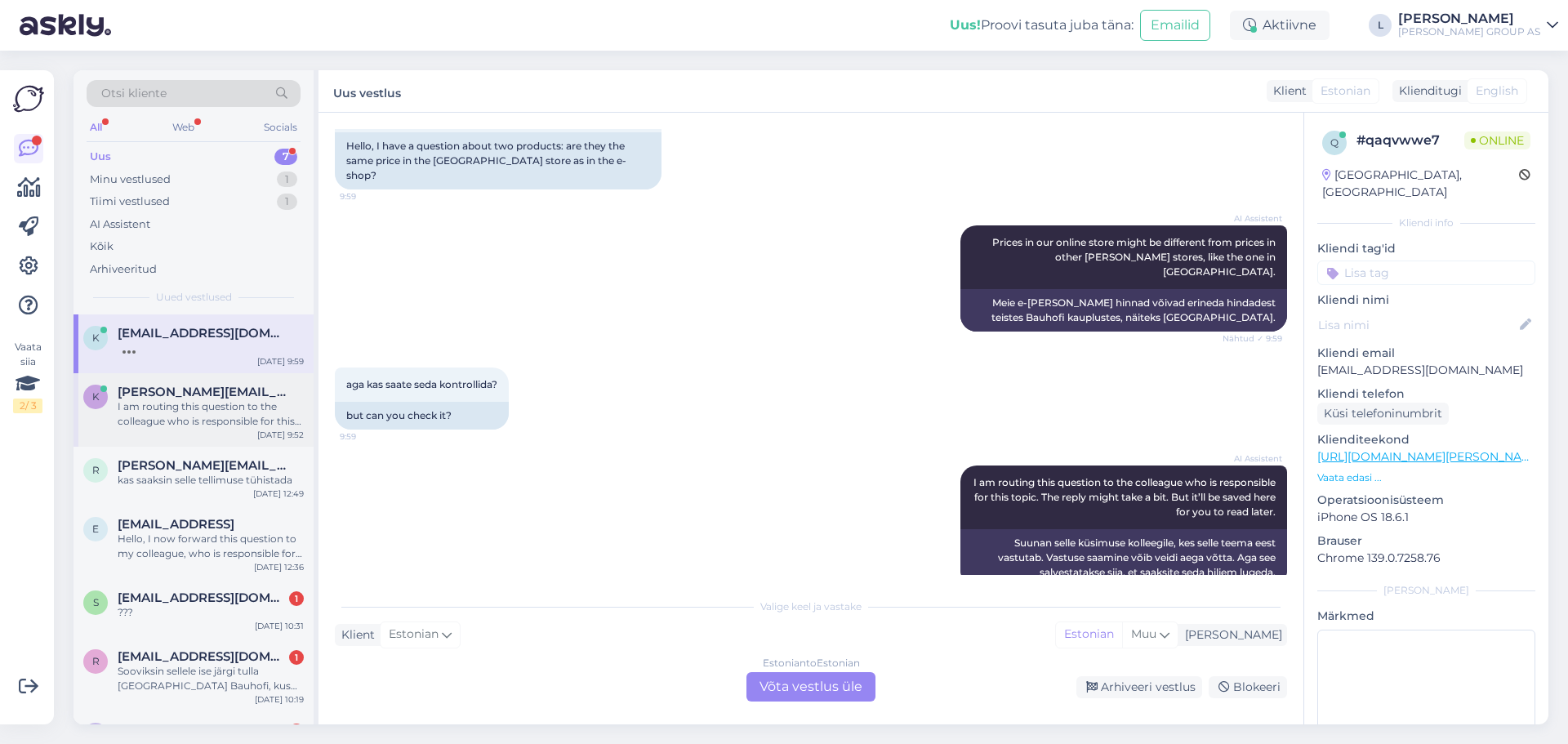
click at [206, 409] on div "I am routing this question to the colleague who is responsible for this topic. …" at bounding box center [210, 414] width 186 height 30
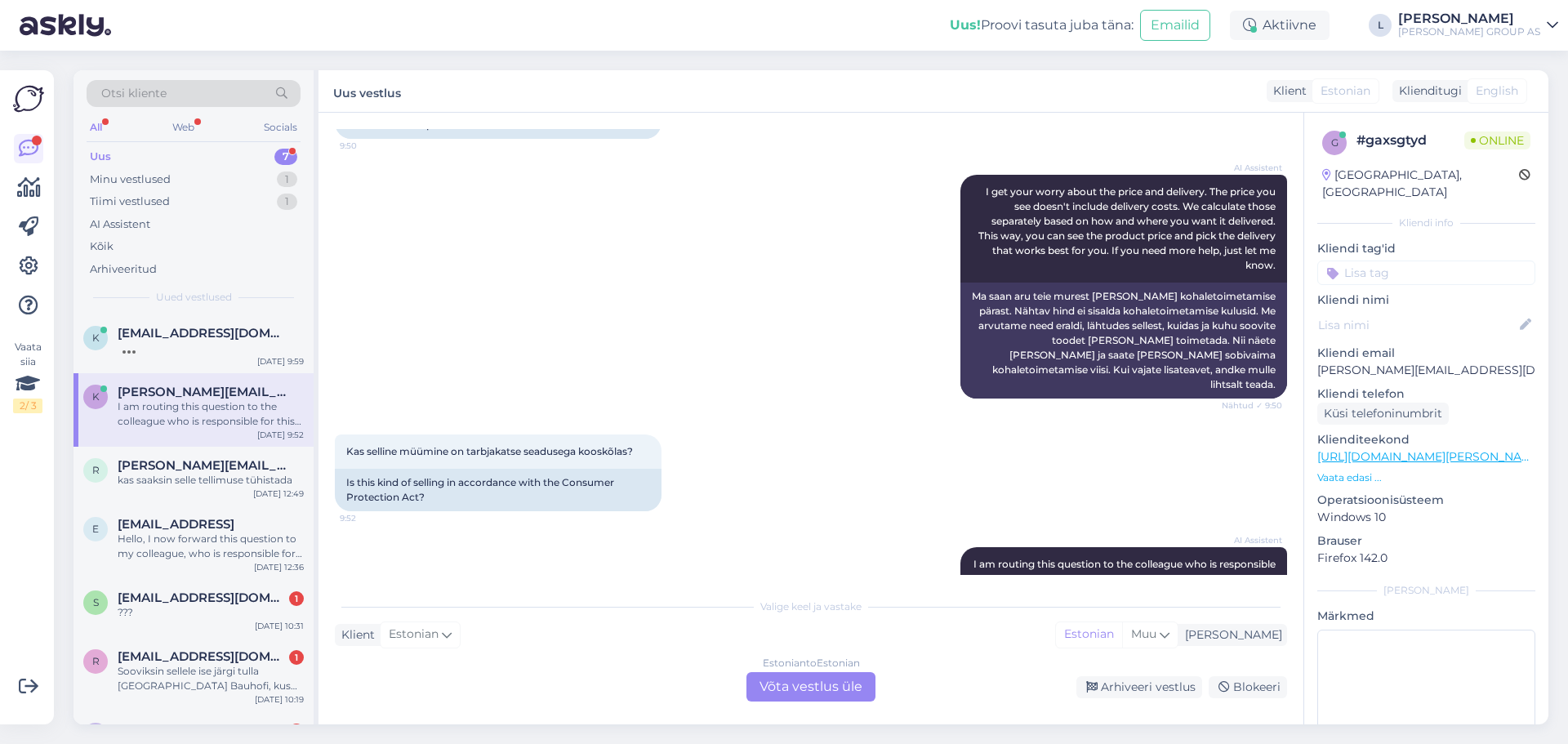
scroll to position [1191, 0]
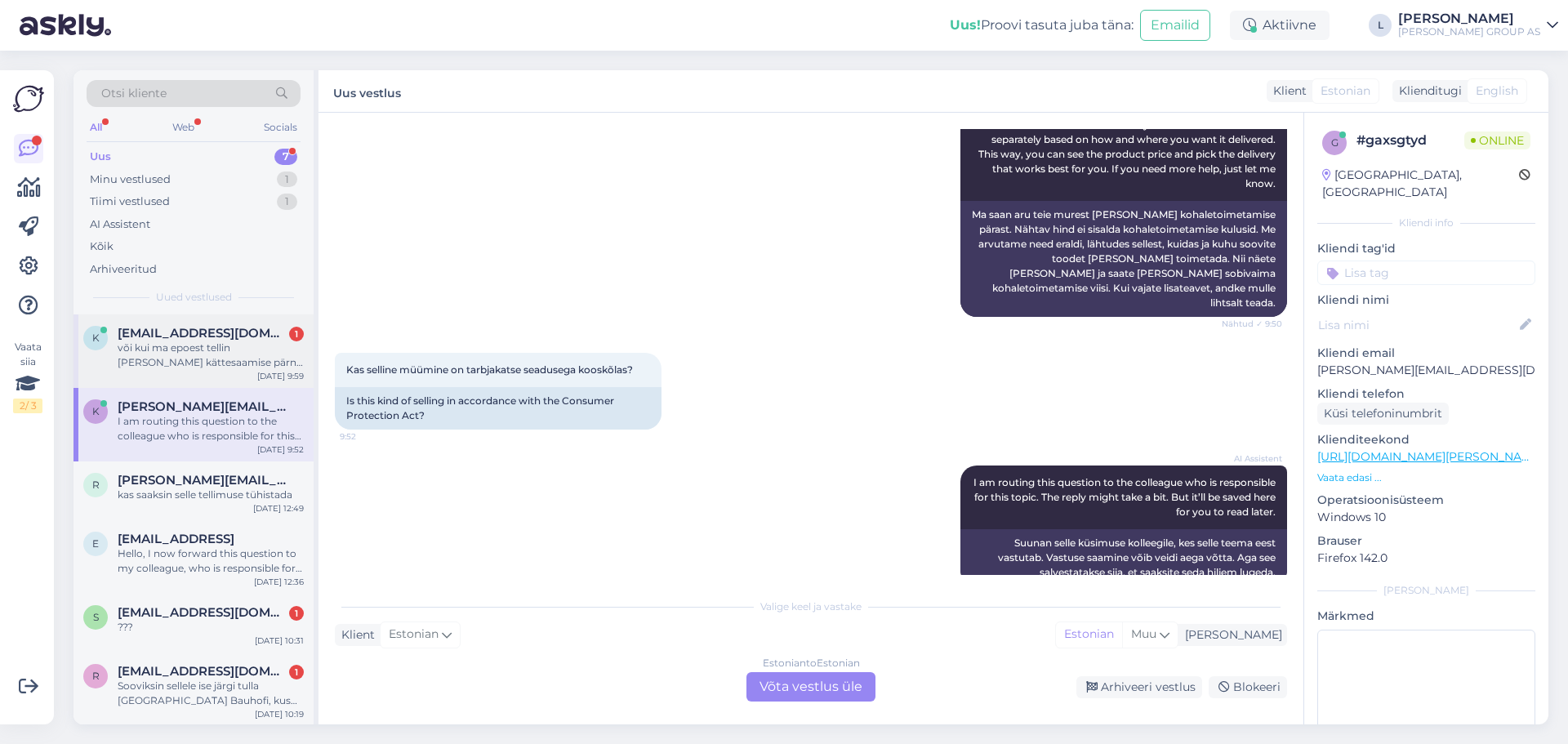
click at [191, 346] on div "või kui ma epoest tellin [PERSON_NAME] kättesaamise pärnu kauplusest, kas siis …" at bounding box center [210, 354] width 186 height 30
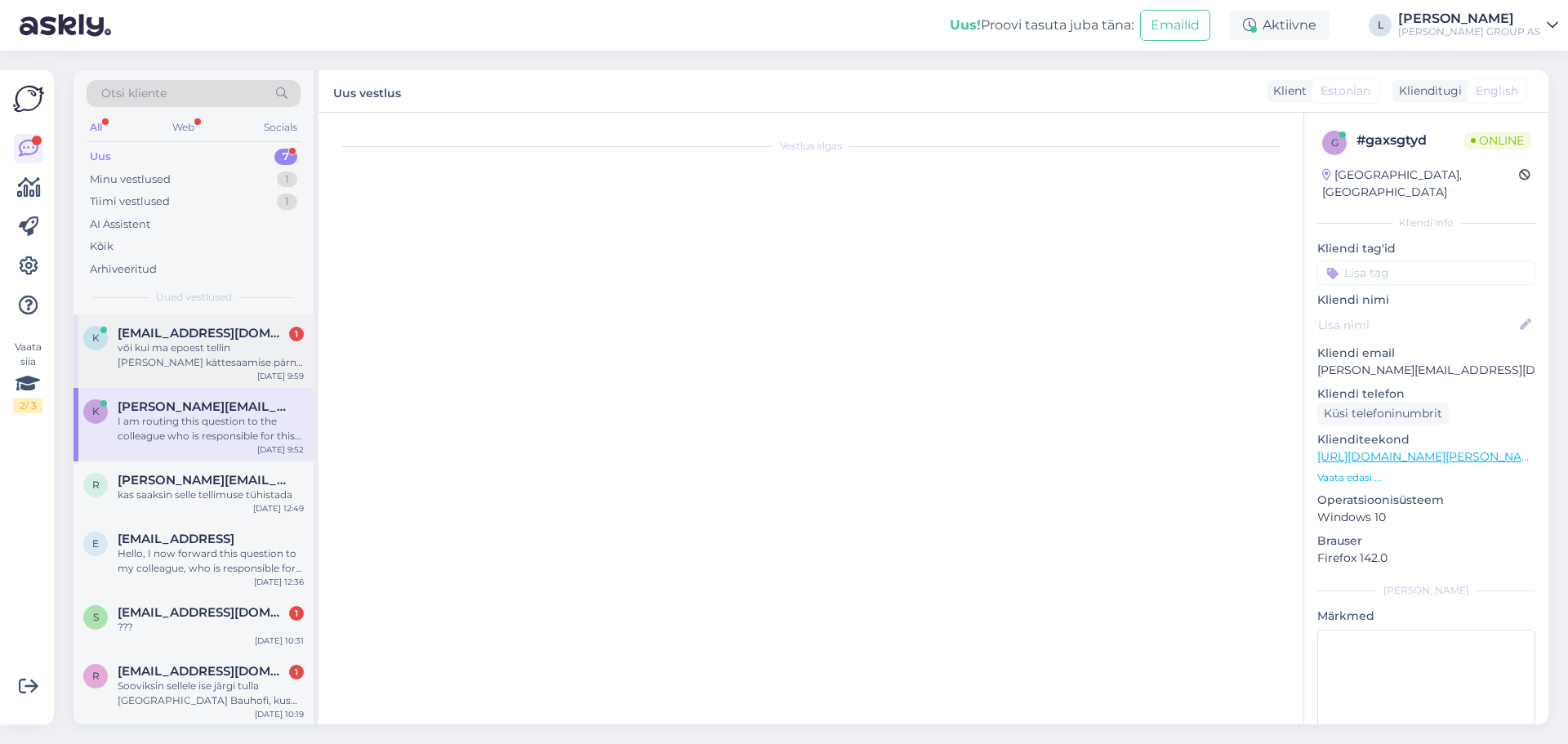
scroll to position [319, 0]
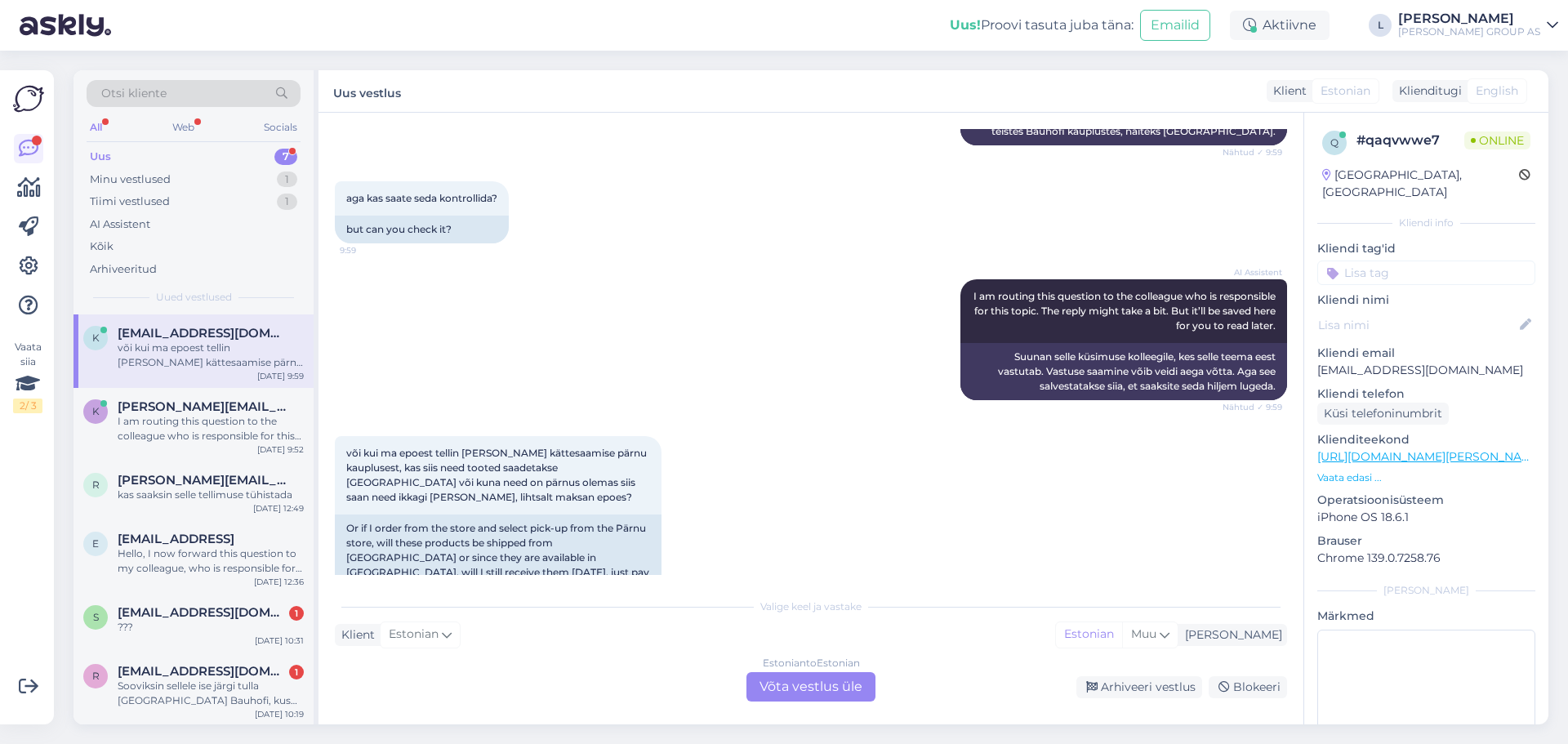
click at [832, 681] on div "Estonian to Estonian Võta vestlus üle" at bounding box center [811, 687] width 129 height 30
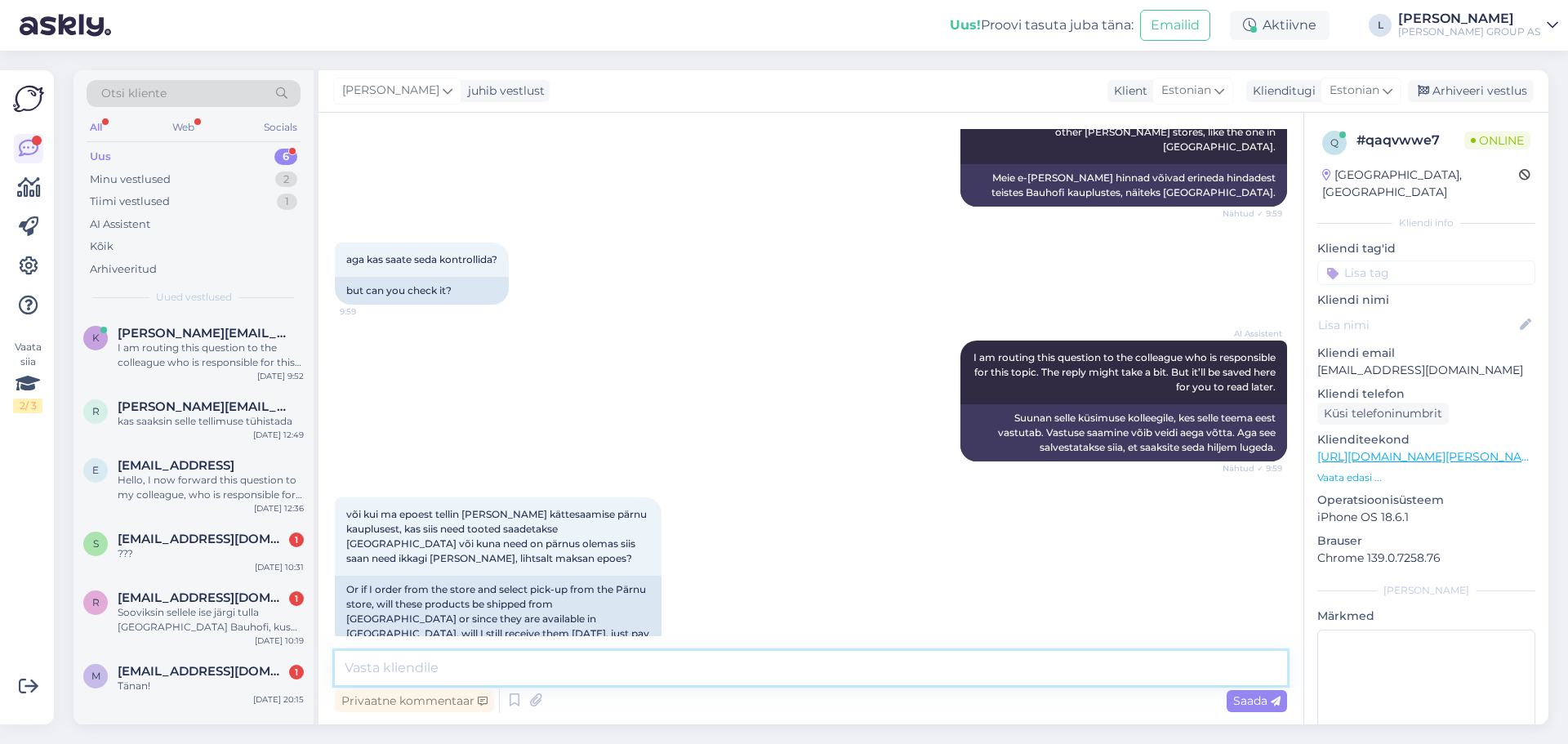
click at [775, 674] on textarea at bounding box center [810, 668] width 952 height 34
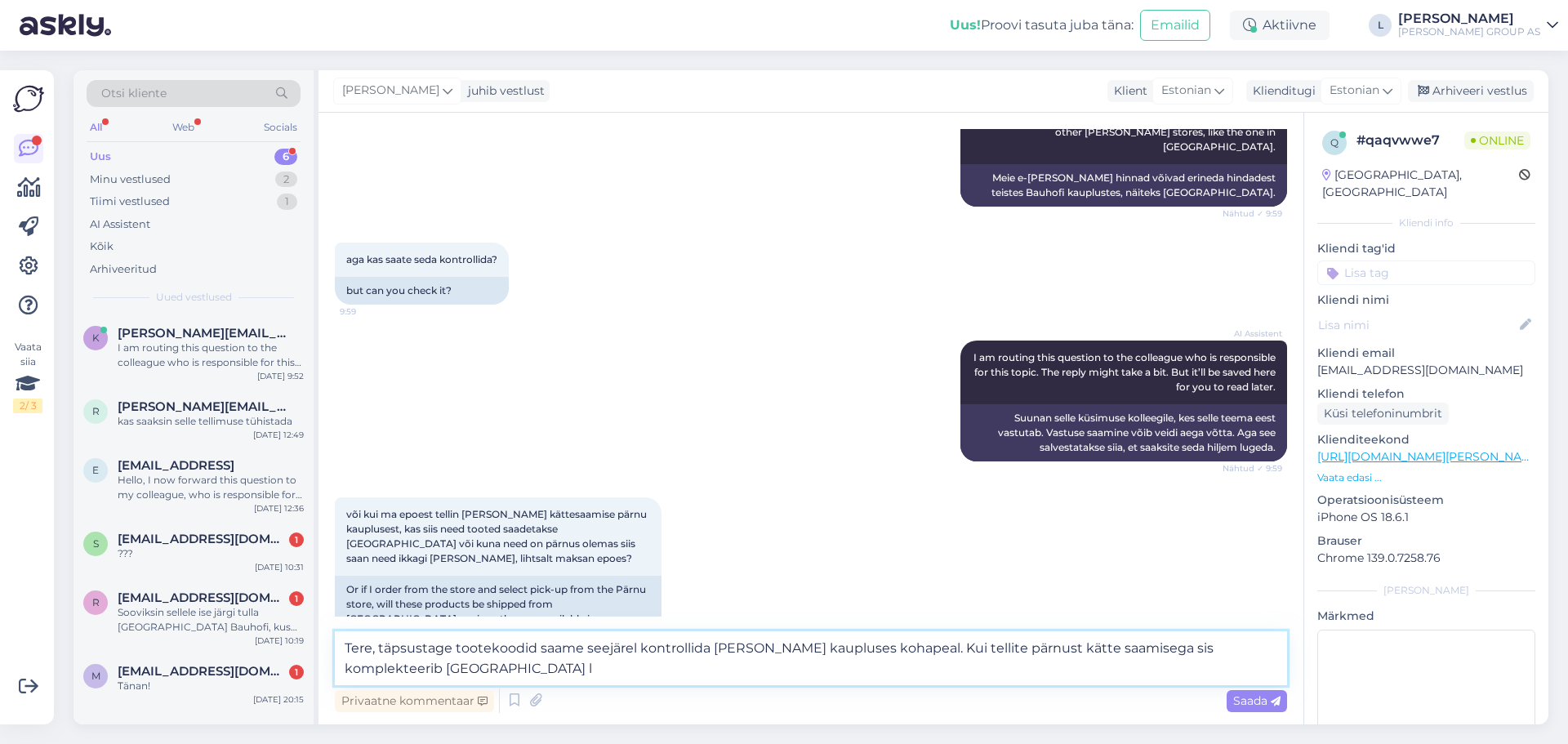
scroll to position [276, 0]
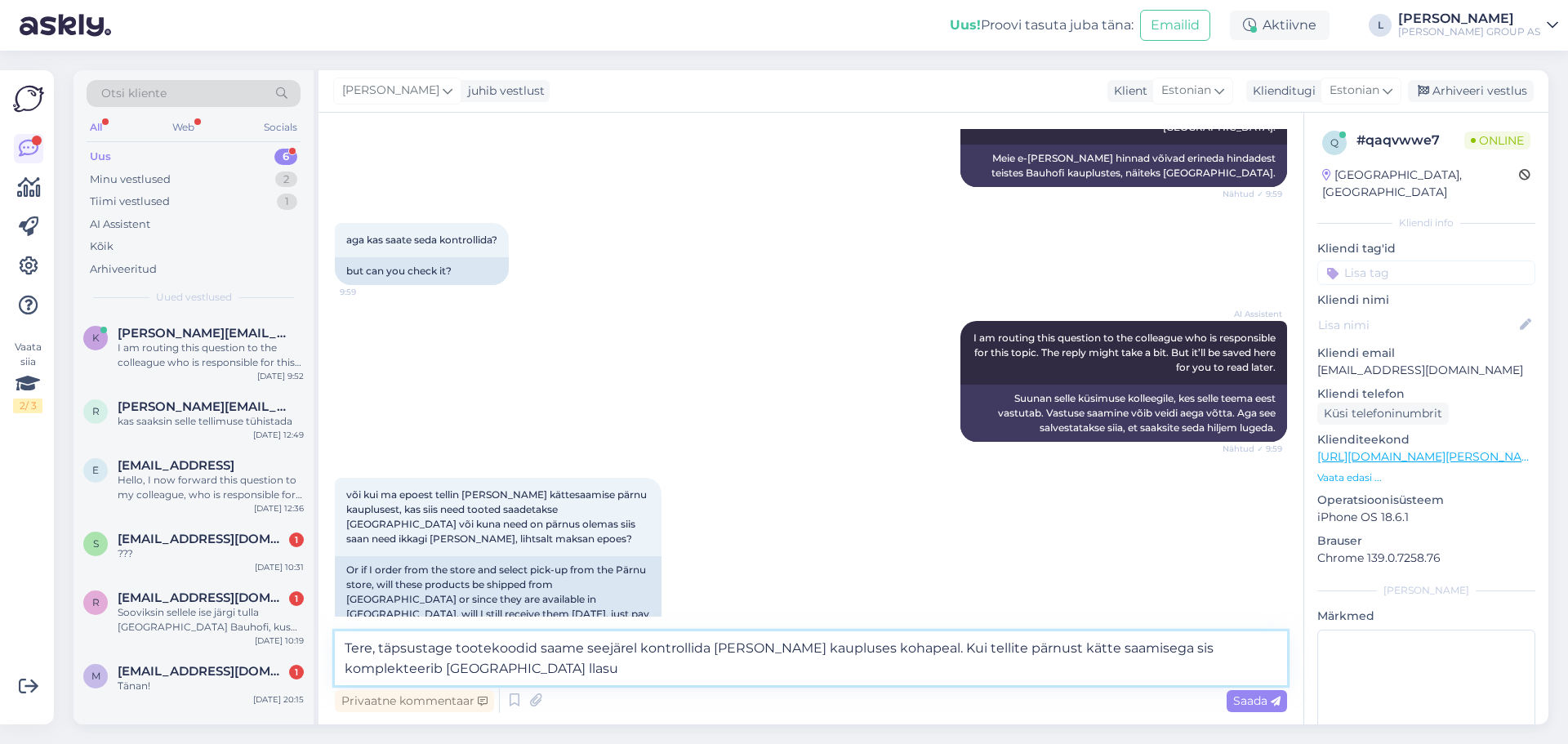
drag, startPoint x: 422, startPoint y: 667, endPoint x: 317, endPoint y: 641, distance: 108.2
click at [317, 641] on div "Otsi kliente All Web Socials Uus 6 Minu vestlused 2 Tiimi vestlused 1 AI Assist…" at bounding box center [810, 397] width 1475 height 654
paste textarea "Palun täpsustage tootekoodid, et saaksime seejärel kontrollida [DEMOGRAPHIC_DAT…"
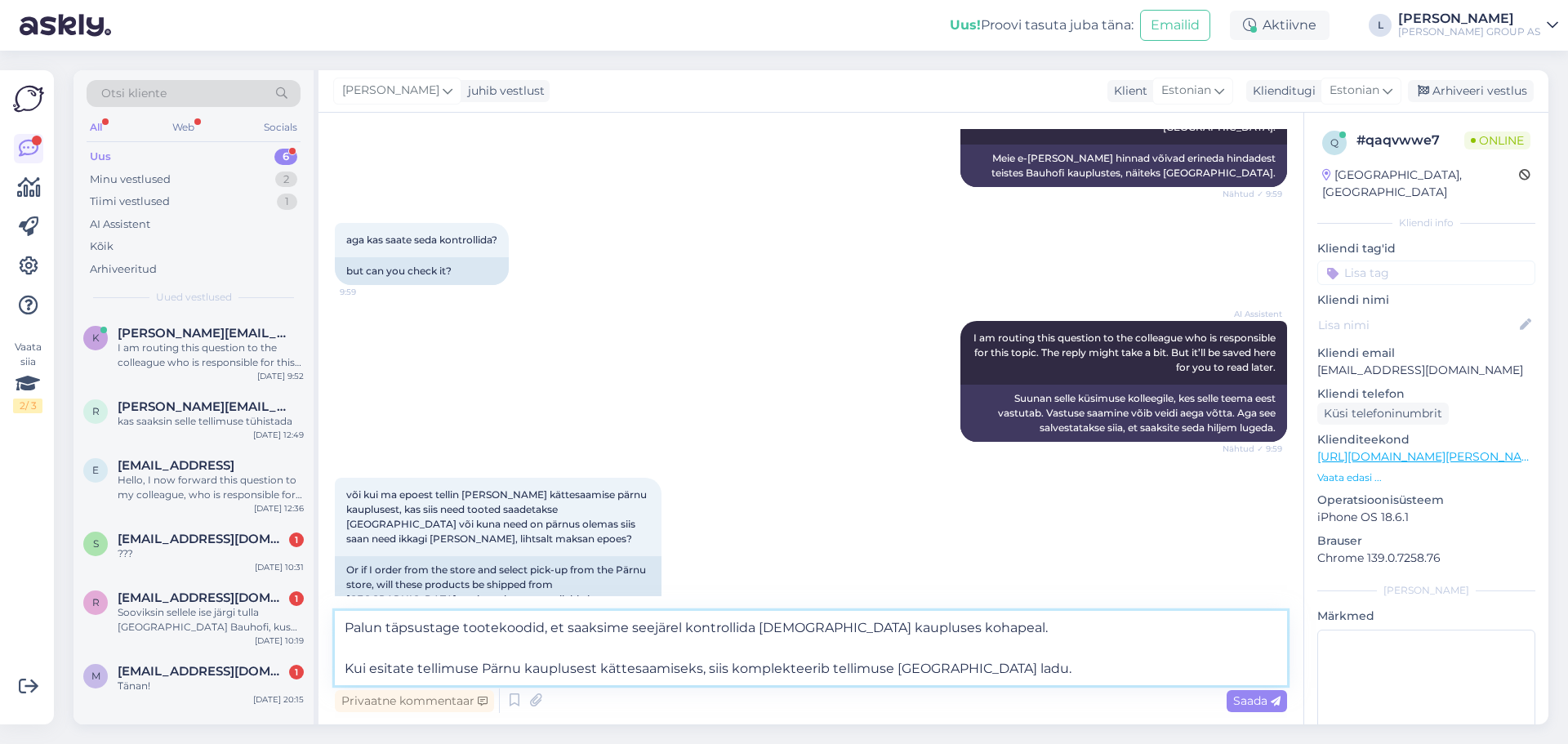
scroll to position [297, 0]
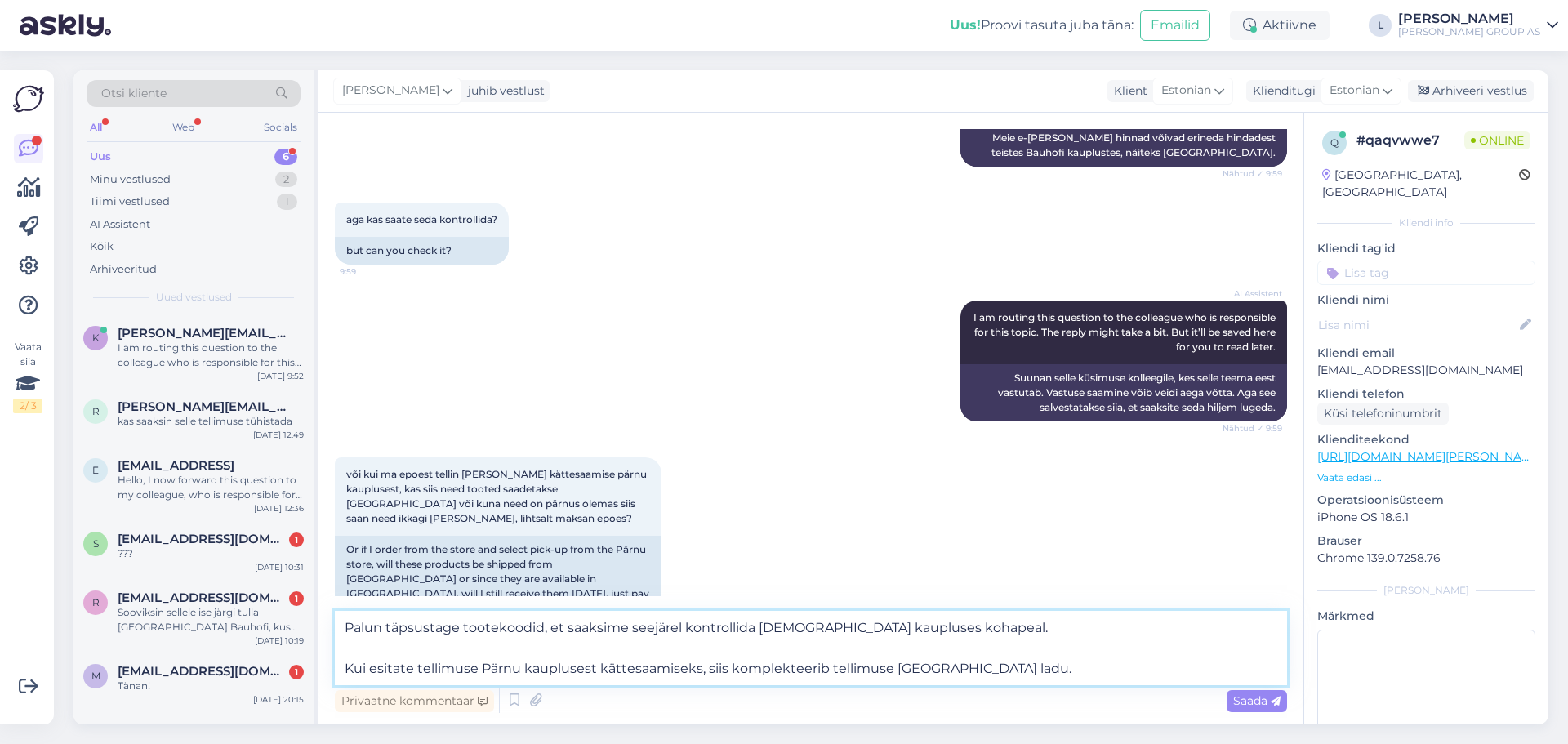
click at [350, 641] on textarea "Palun täpsustage tootekoodid, et saaksime seejärel kontrollida [DEMOGRAPHIC_DAT…" at bounding box center [810, 648] width 952 height 74
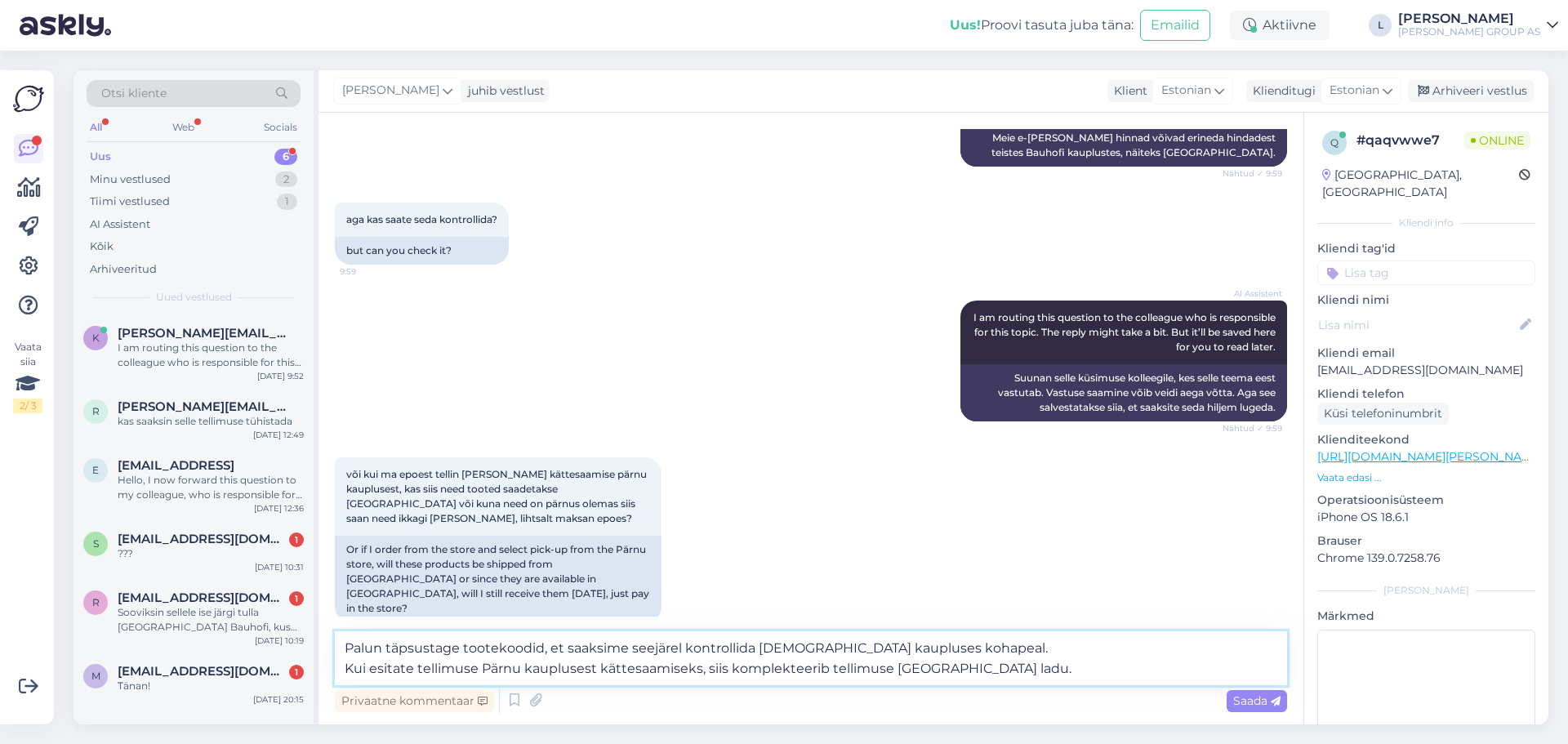
scroll to position [276, 0]
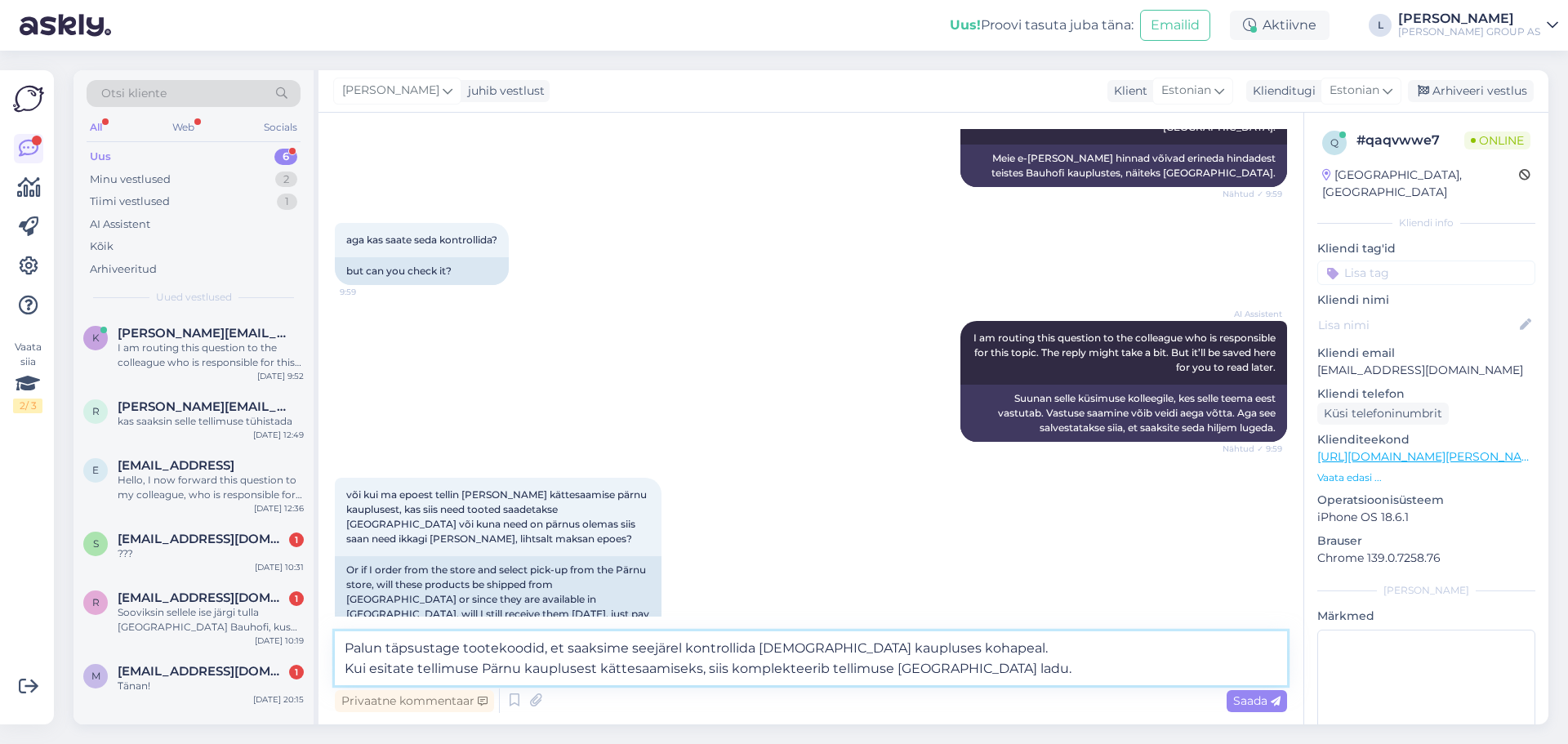
type textarea "Palun täpsustage tootekoodid, et saaksime seejärel kontrollida [DEMOGRAPHIC_DAT…"
click at [1285, 705] on div "Saada" at bounding box center [1257, 701] width 60 height 22
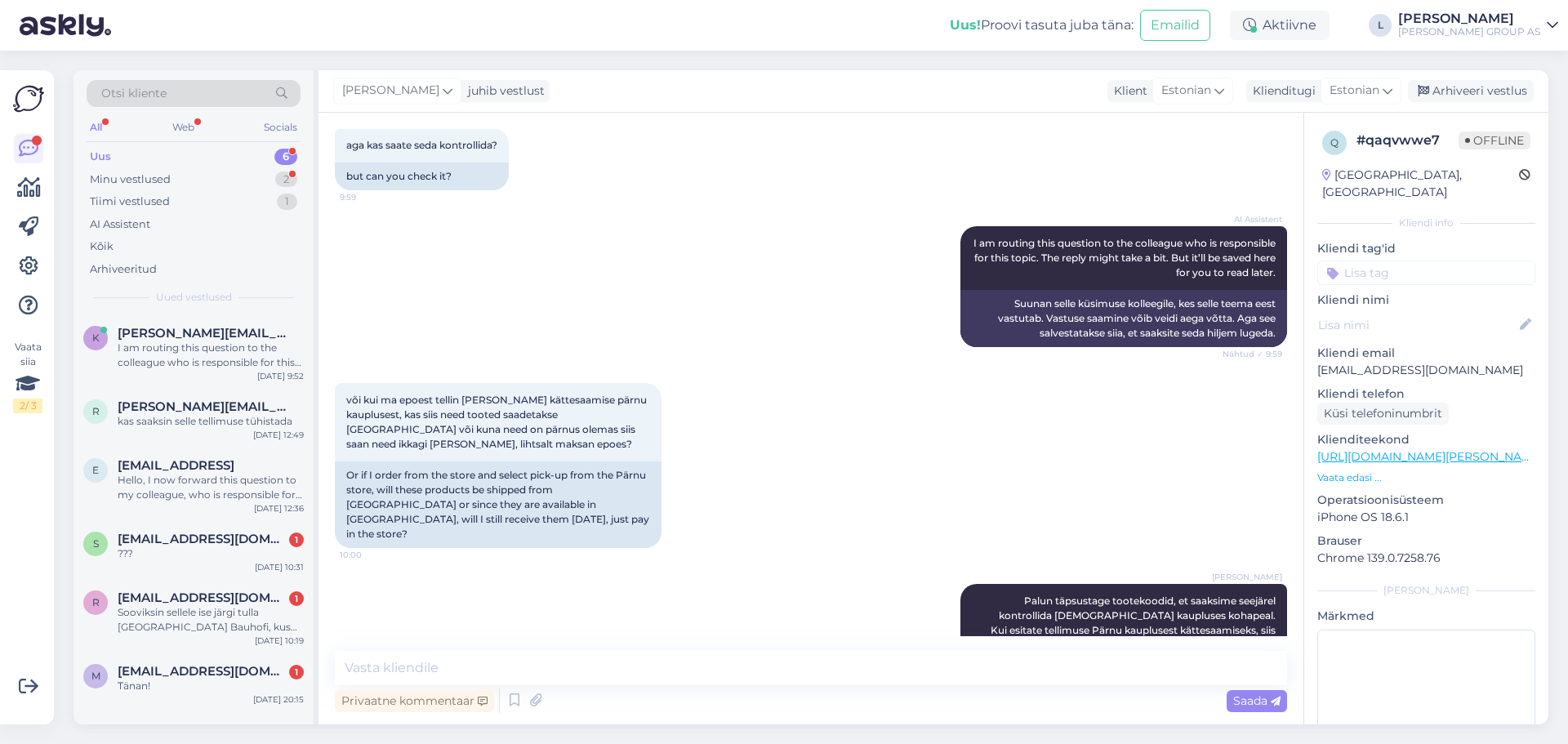
scroll to position [442, 0]
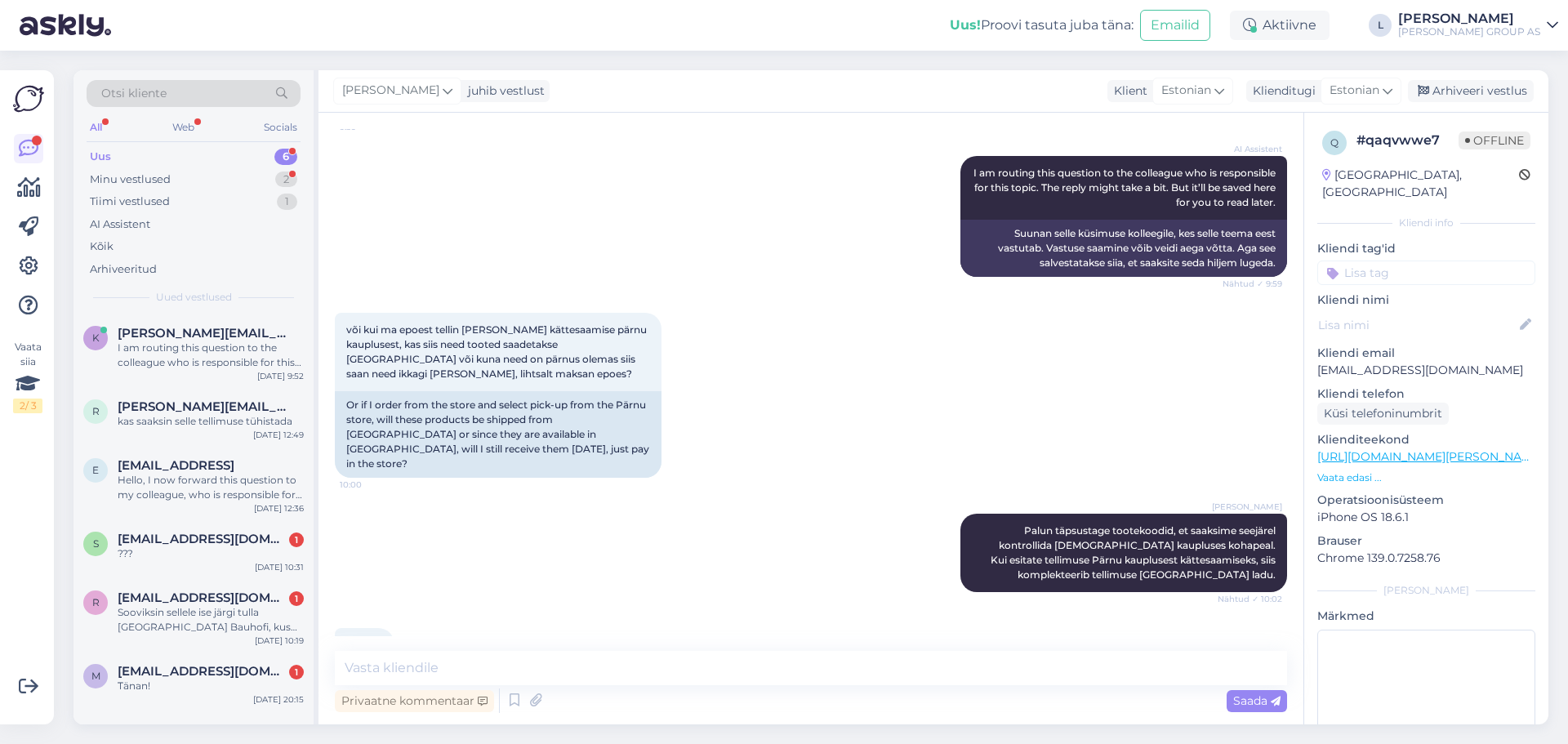
drag, startPoint x: 389, startPoint y: 600, endPoint x: 346, endPoint y: 600, distance: 43.0
click at [346, 628] on div "676084 10:03" at bounding box center [364, 645] width 59 height 34
copy span "676084"
click at [506, 671] on textarea at bounding box center [810, 668] width 952 height 34
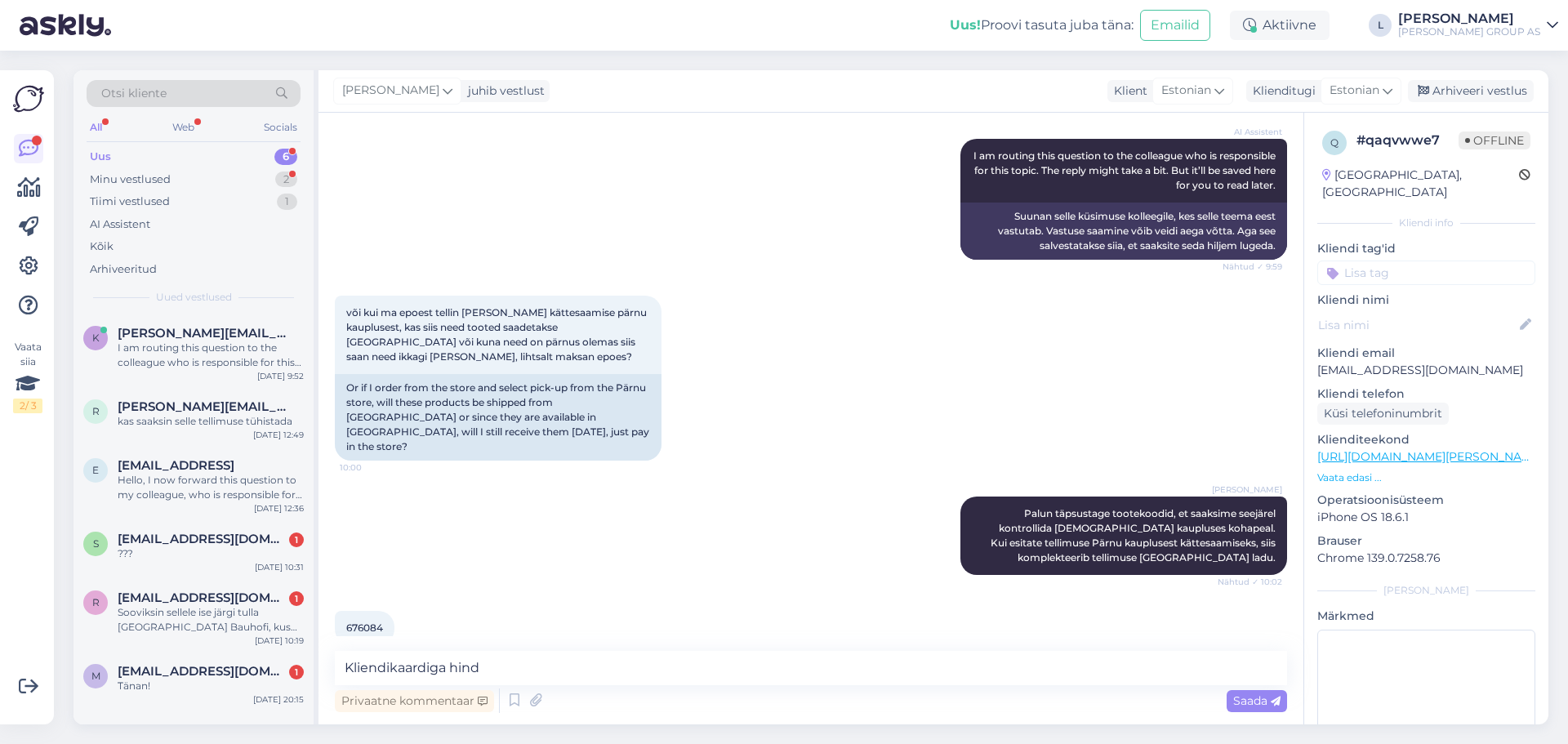
scroll to position [512, 0]
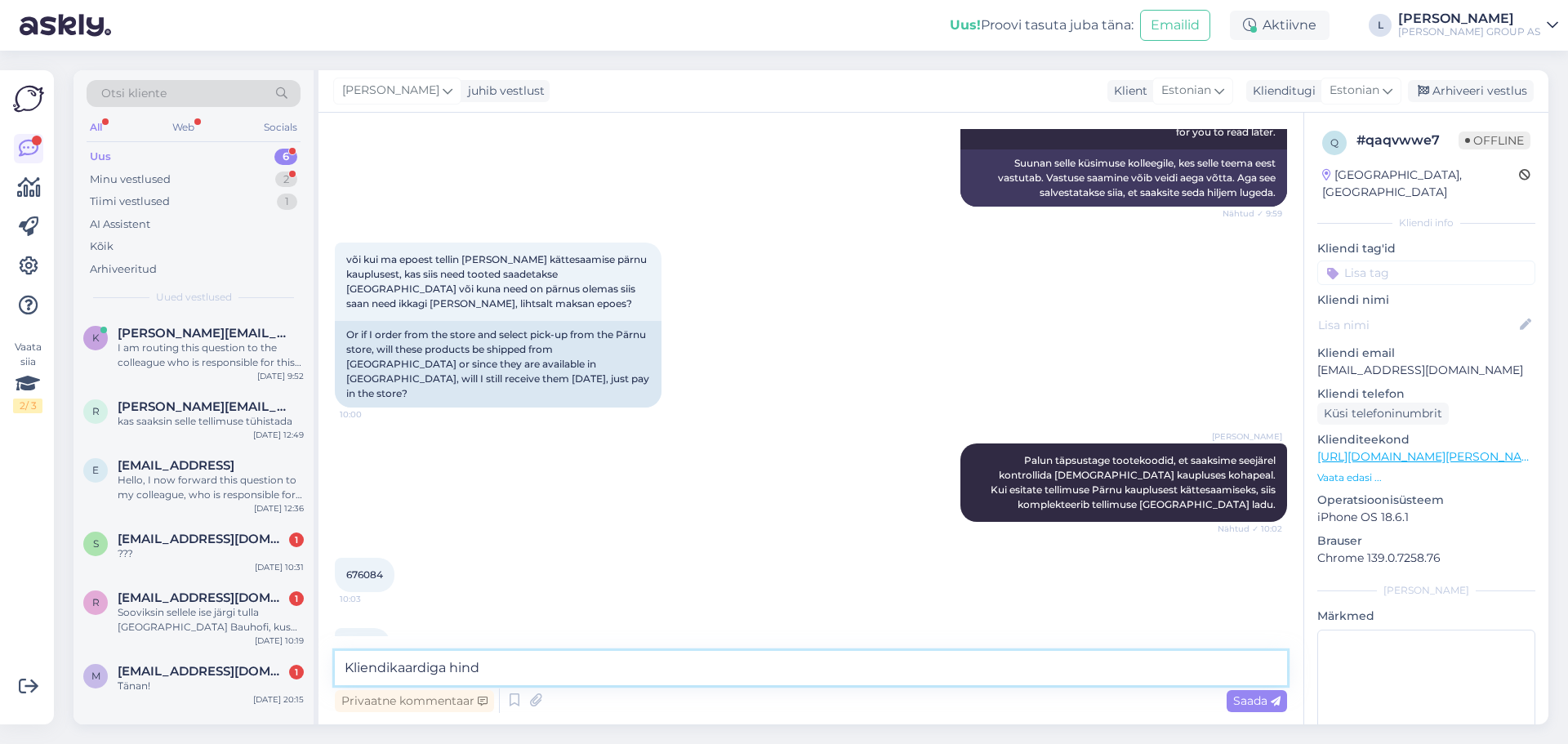
click at [602, 664] on textarea "Kliendikaardiga hind" at bounding box center [810, 668] width 952 height 34
paste textarea "112,67"
drag, startPoint x: 384, startPoint y: 532, endPoint x: 346, endPoint y: 532, distance: 38.0
click at [346, 558] on div "676084 10:03" at bounding box center [364, 575] width 59 height 34
copy span "676084"
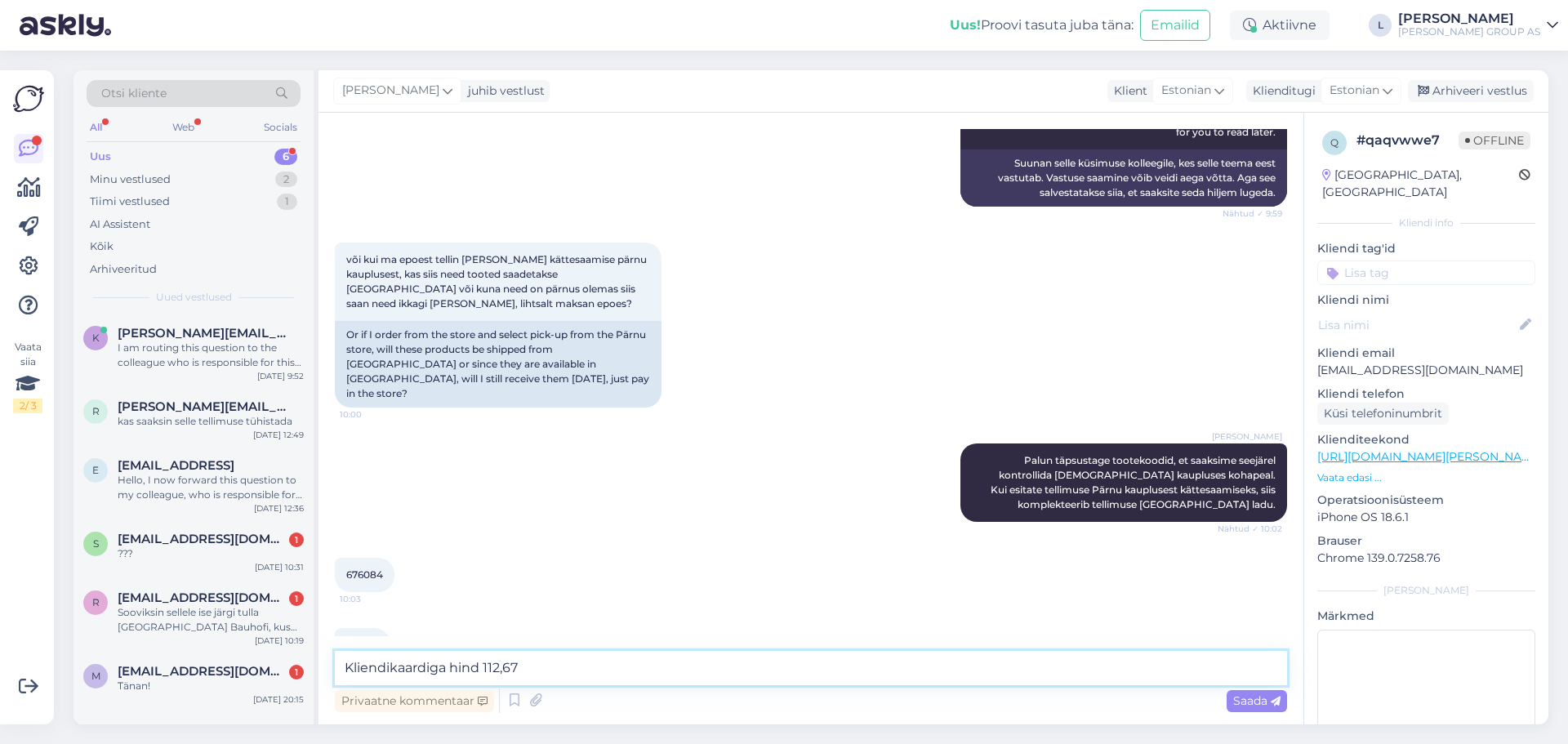
click at [484, 666] on textarea "Kliendikaardiga hind 112,67" at bounding box center [810, 668] width 952 height 34
paste textarea "676084"
click at [658, 673] on textarea "Kliendikaardiga hind 676084 - 112,67" at bounding box center [810, 668] width 952 height 34
drag, startPoint x: 386, startPoint y: 606, endPoint x: 344, endPoint y: 606, distance: 42.0
click at [344, 628] on div "738741 10:04" at bounding box center [363, 645] width 56 height 34
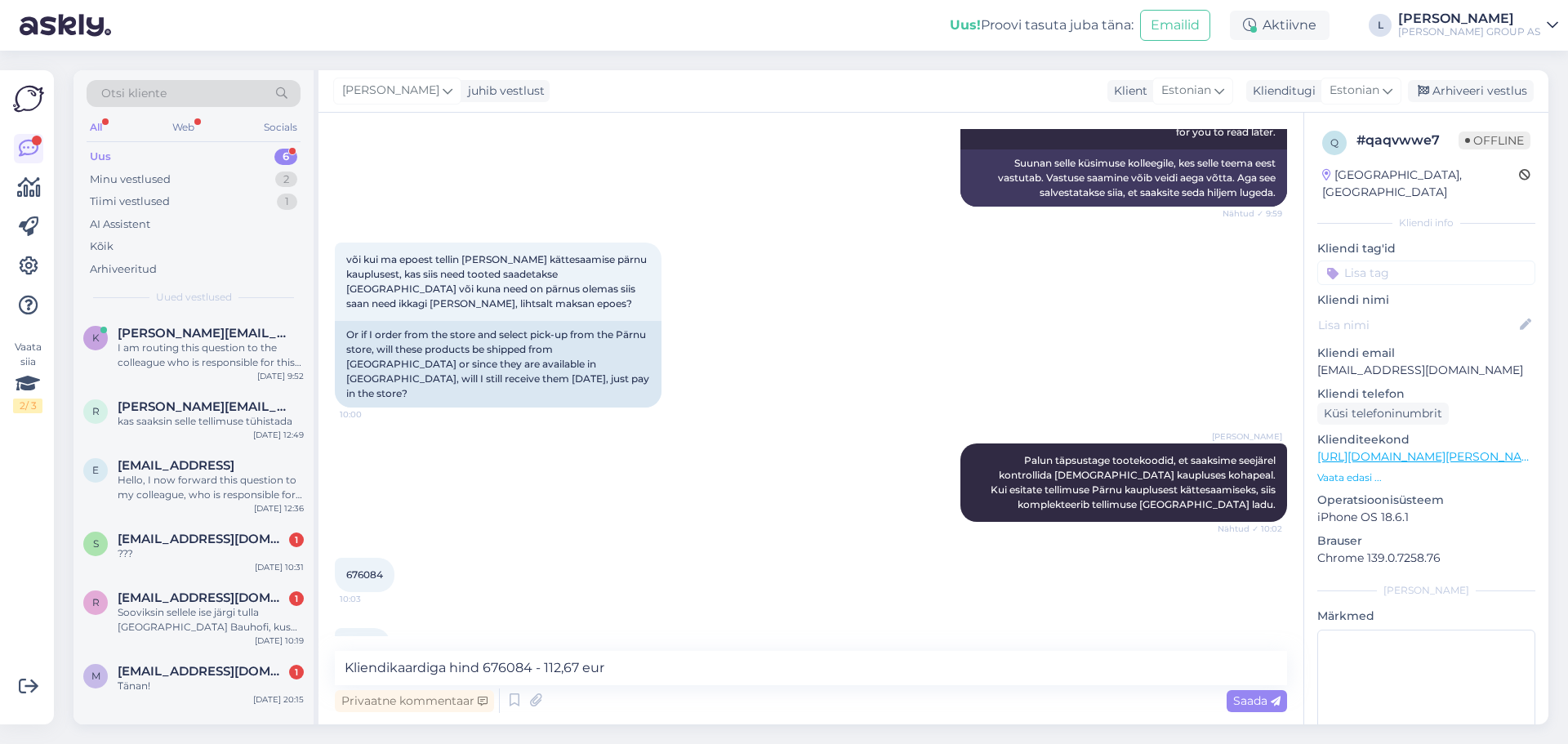
copy span "738741"
click at [661, 675] on textarea "Kliendikaardiga hind 676084 - 112,67 eur" at bounding box center [810, 668] width 952 height 34
paste textarea "738741"
click at [760, 665] on textarea "Kliendikaardiga hind 676084 - 112,67 eur, 738741 -" at bounding box center [810, 668] width 952 height 34
type textarea "Kliendikaardiga hind 676084 - 112,67 eur, 738741 -103,33"
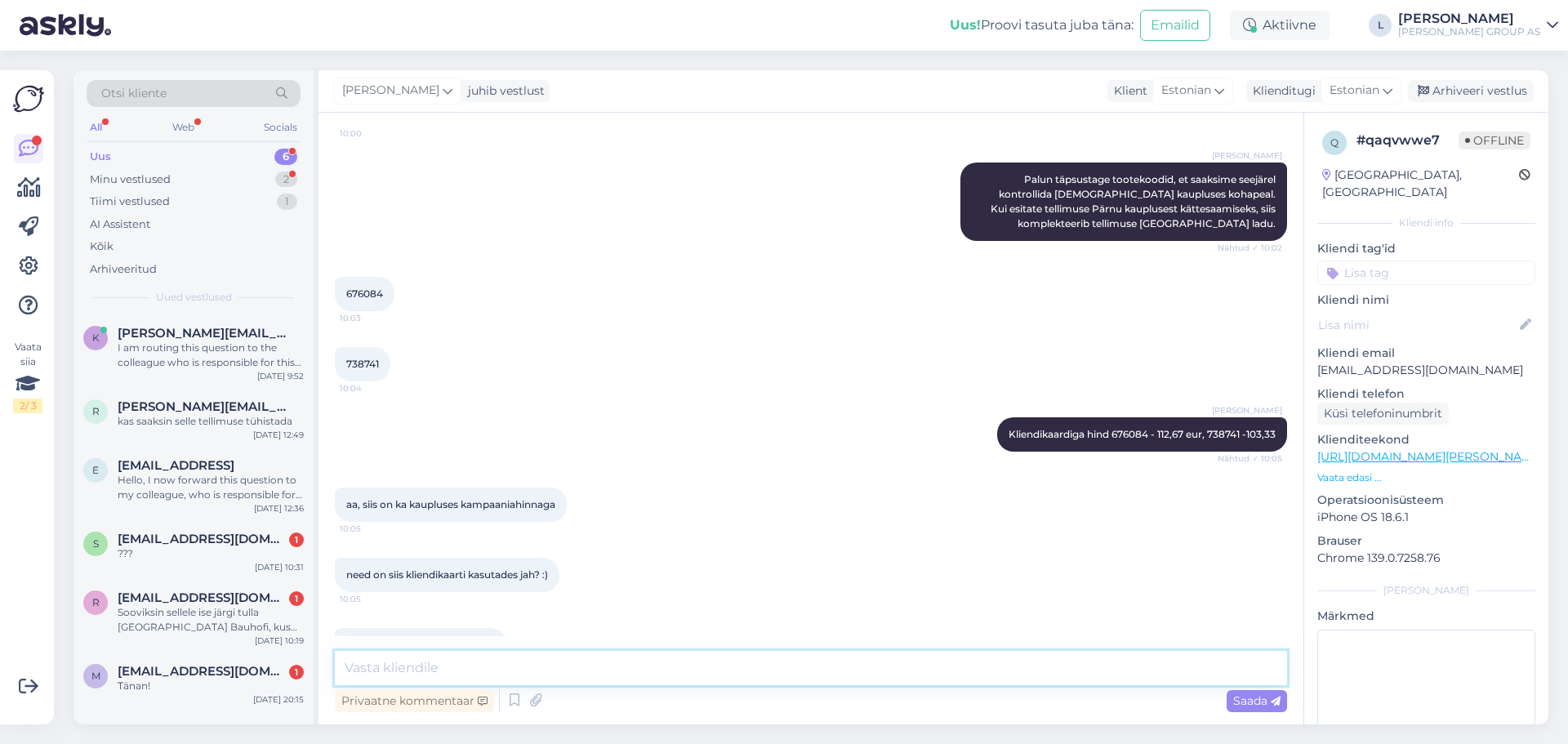
scroll to position [863, 0]
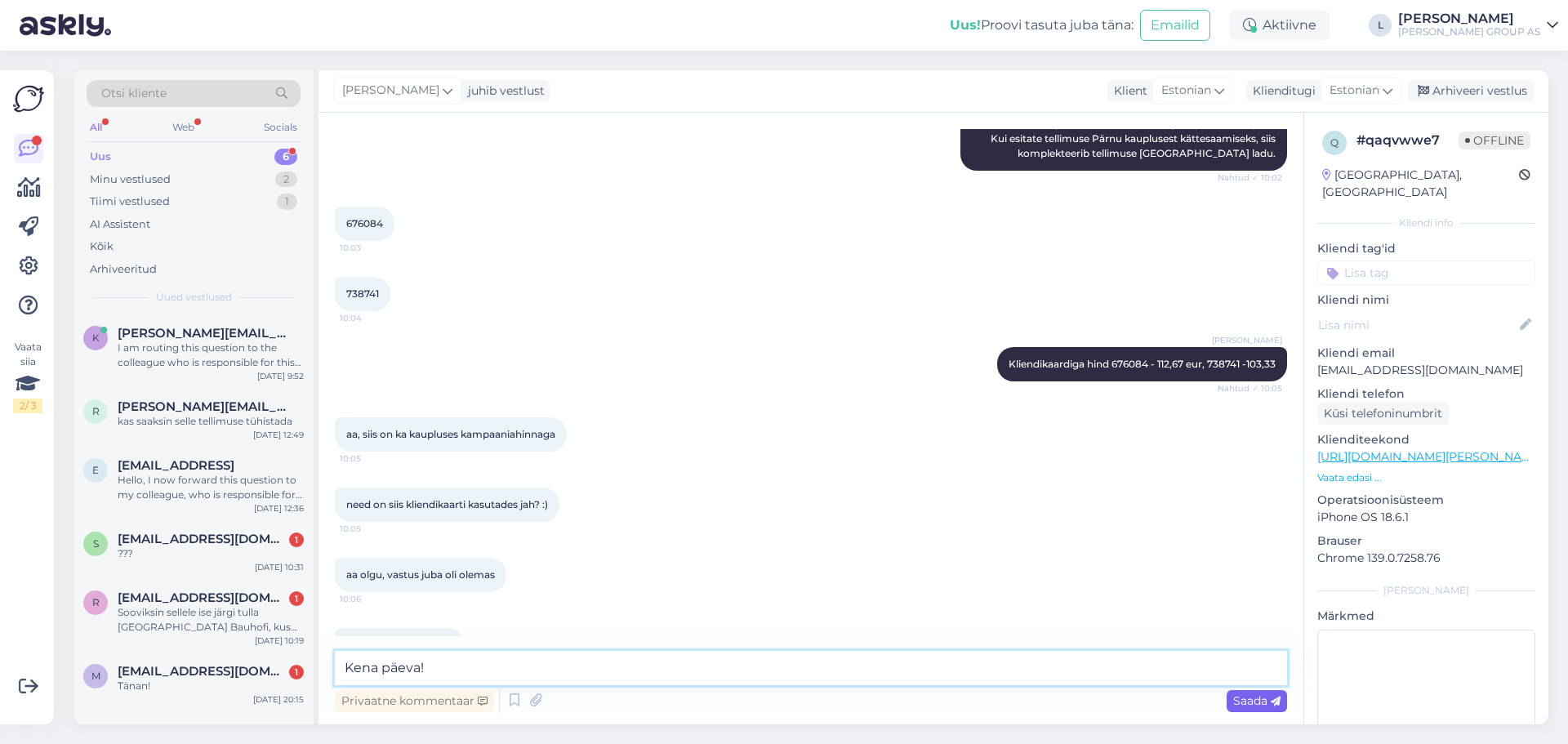
type textarea "Kena päeva!"
click at [1268, 706] on span "Saada" at bounding box center [1257, 701] width 48 height 14
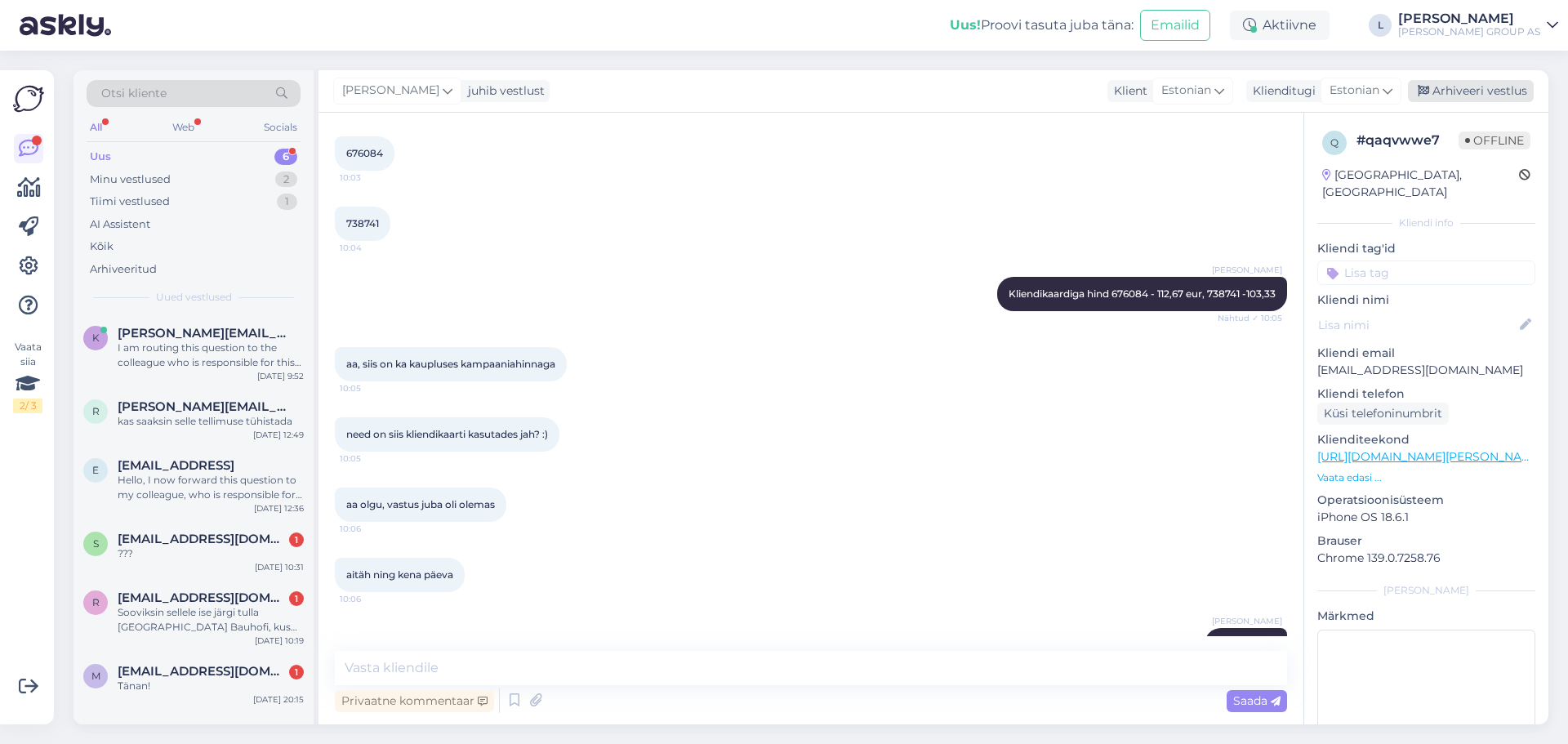
click at [1470, 95] on div "Arhiveeri vestlus" at bounding box center [1471, 91] width 126 height 22
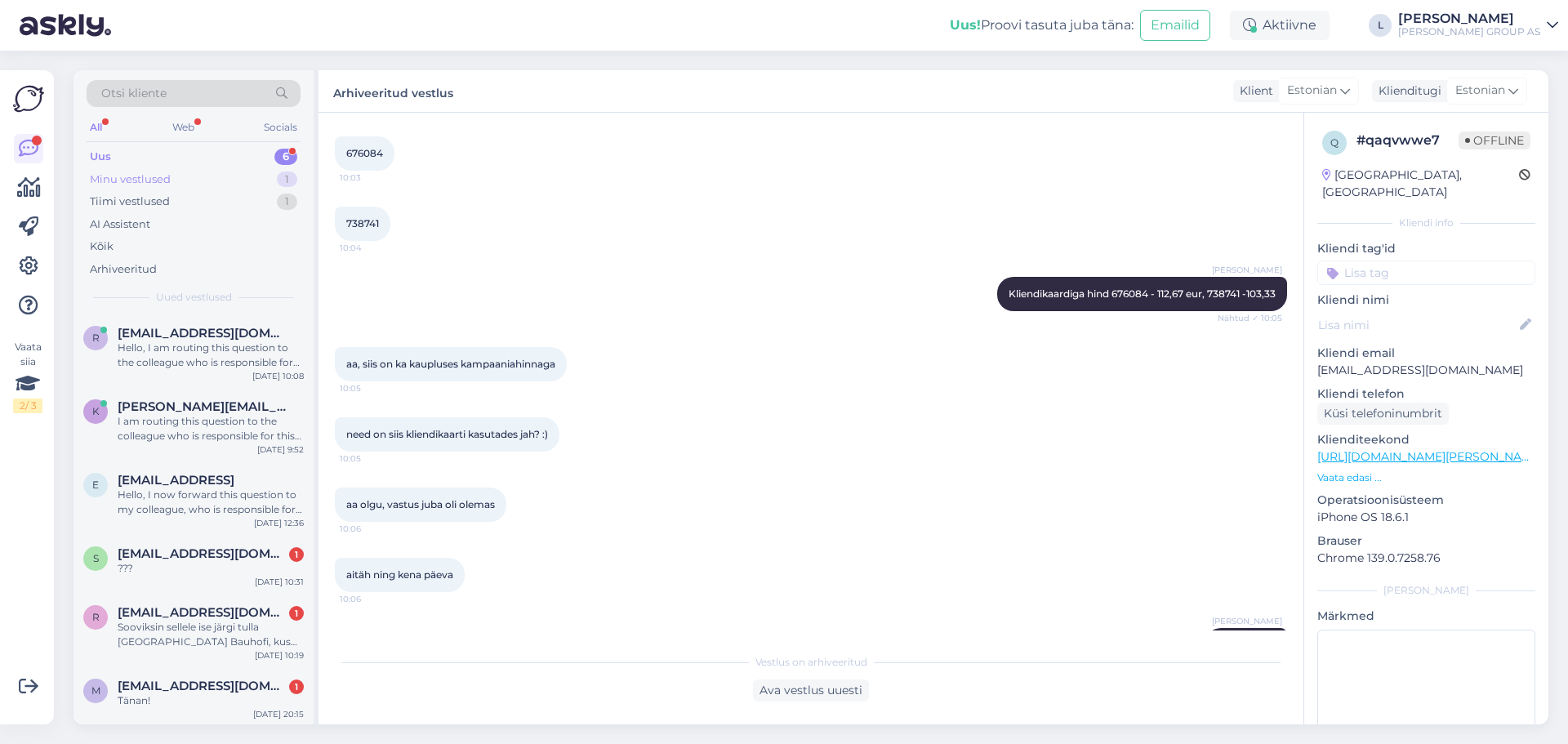
click at [144, 183] on div "Minu vestlused" at bounding box center [130, 179] width 81 height 16
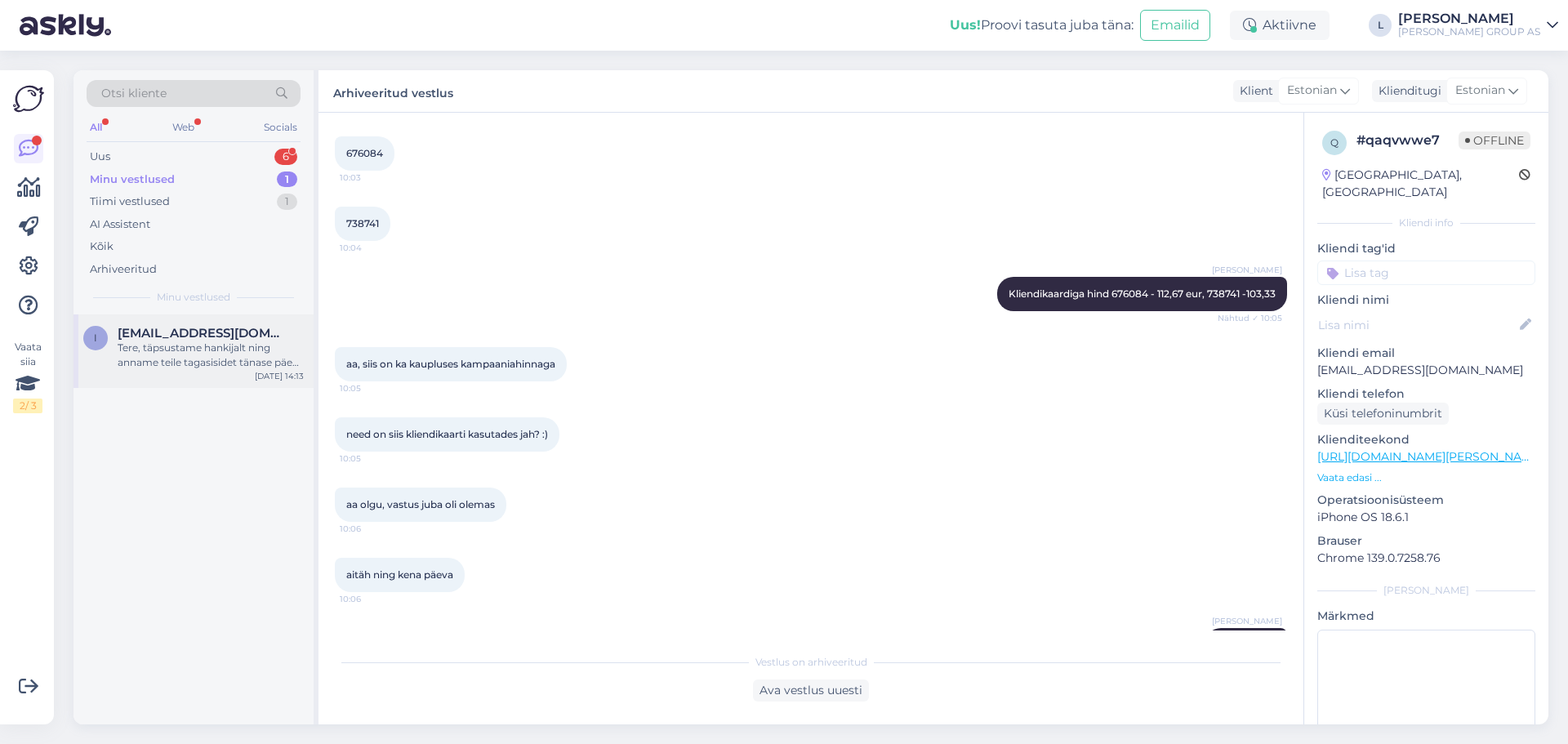
click at [205, 354] on div "Tere, täpsustame hankijalt ning anname teile tagasisidet tänase päeva jooksul." at bounding box center [210, 354] width 186 height 30
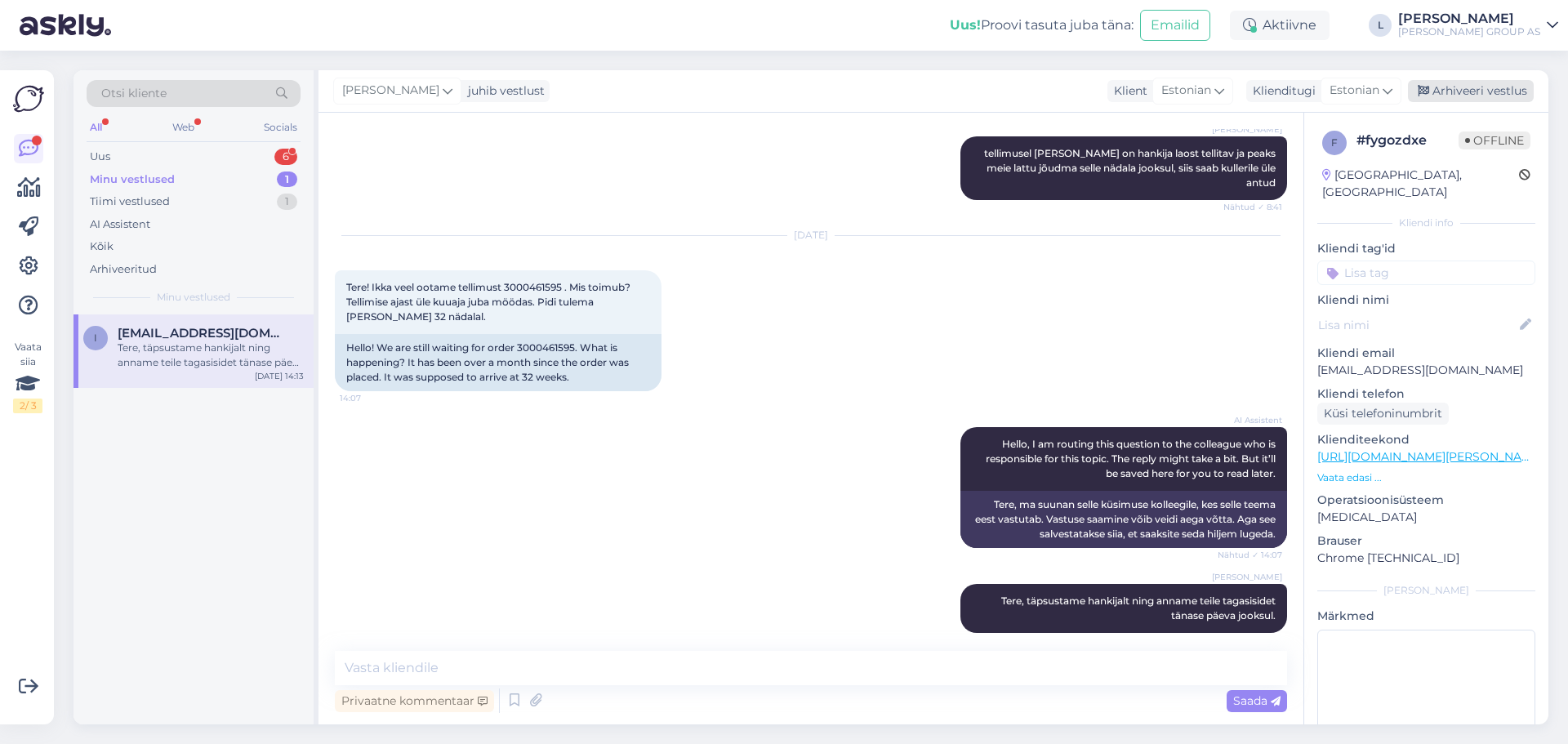
click at [1471, 93] on div "Arhiveeri vestlus" at bounding box center [1471, 91] width 126 height 22
